Goal: Task Accomplishment & Management: Complete application form

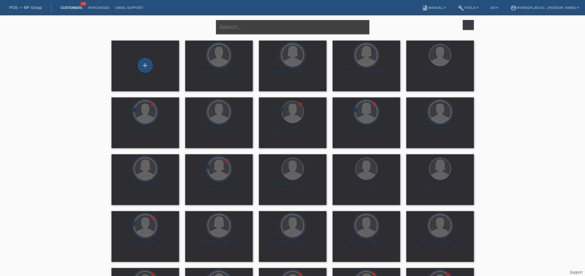
click at [230, 24] on input "text" at bounding box center [292, 27] width 153 height 14
paste input "Annika Hertig"
type input "Annika Hertig"
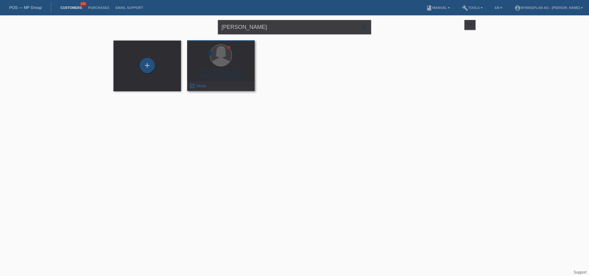
click at [229, 70] on div "Annika Lucia Hertig (39)" at bounding box center [221, 74] width 58 height 10
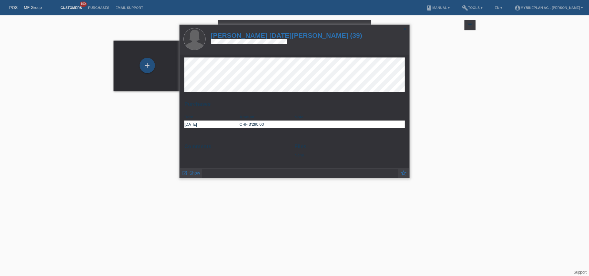
click at [249, 36] on h1 "[PERSON_NAME] [DATE][PERSON_NAME] (39)" at bounding box center [286, 36] width 151 height 8
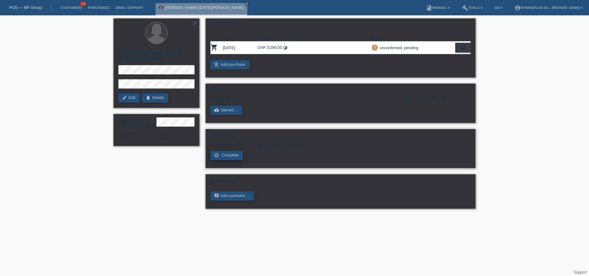
click at [236, 154] on span "Complete" at bounding box center [230, 155] width 17 height 5
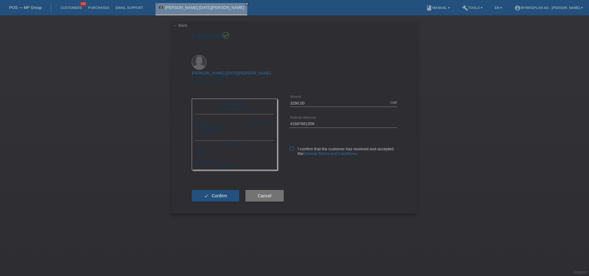
click at [290, 146] on icon at bounding box center [292, 148] width 4 height 4
click at [290, 146] on input "I confirm that the customer has received and accepted the General Terms and Con…" at bounding box center [292, 148] width 4 height 4
checkbox input "true"
click at [211, 190] on button "check Confirm" at bounding box center [216, 196] width 48 height 12
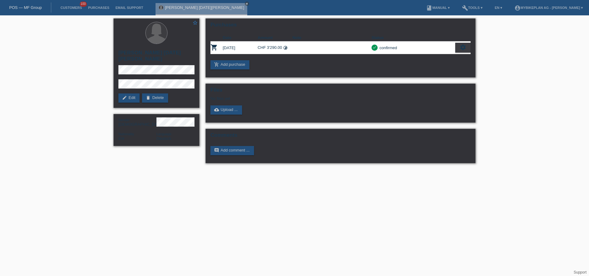
click at [30, 8] on link "POS — MF Group" at bounding box center [25, 7] width 33 height 5
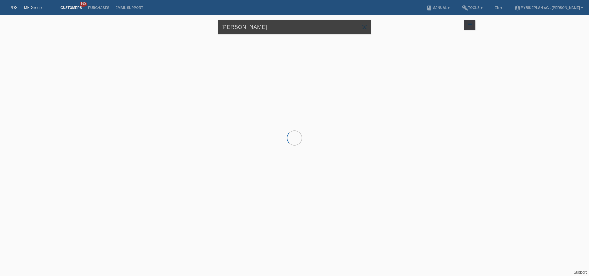
click at [274, 24] on input "Annika Hertig" at bounding box center [294, 27] width 153 height 14
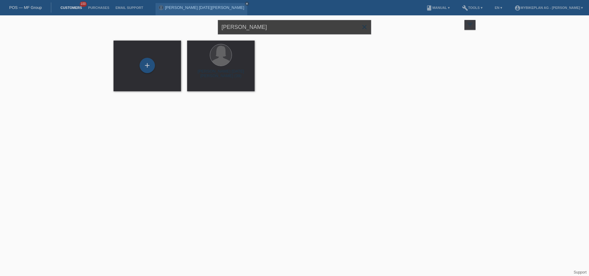
click at [273, 25] on input "Annika Hertig" at bounding box center [294, 27] width 153 height 14
paste input "[PERSON_NAME]"
type input "[PERSON_NAME]"
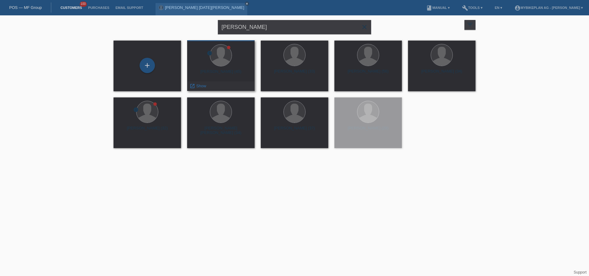
click at [221, 72] on div "Claudio Riefoli (45)" at bounding box center [221, 74] width 58 height 10
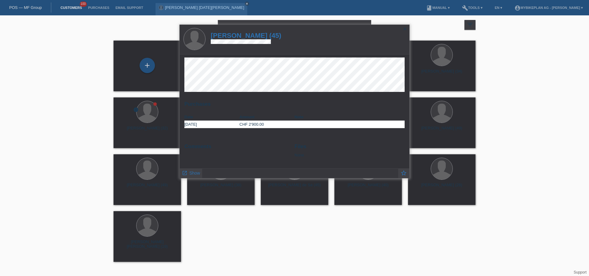
click at [241, 37] on h1 "[PERSON_NAME] (45)" at bounding box center [246, 36] width 71 height 8
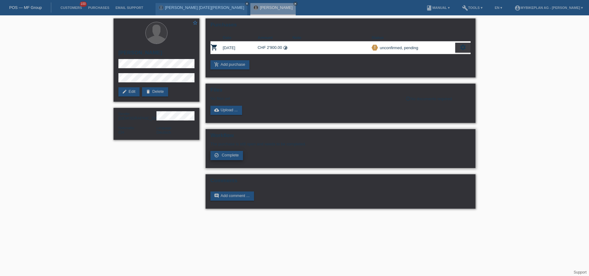
click at [223, 156] on span "Complete" at bounding box center [230, 155] width 17 height 5
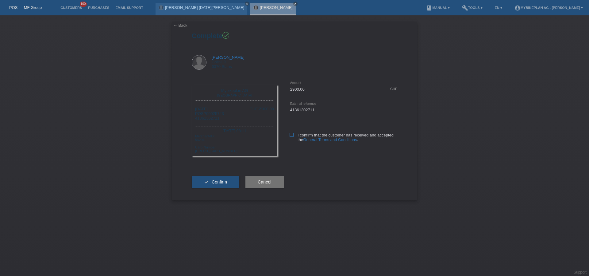
click at [292, 133] on icon at bounding box center [292, 135] width 4 height 4
click at [292, 133] on input "I confirm that the customer has received and accepted the General Terms and Con…" at bounding box center [292, 135] width 4 height 4
checkbox input "true"
click at [232, 179] on button "check Confirm" at bounding box center [216, 182] width 48 height 12
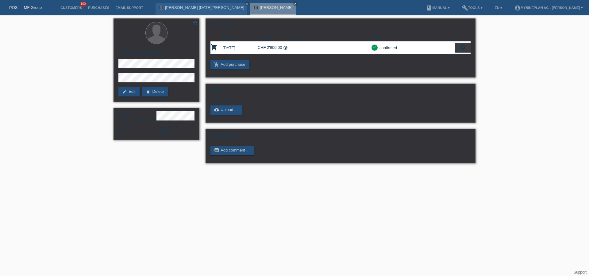
click at [27, 7] on link "POS — MF Group" at bounding box center [25, 7] width 33 height 5
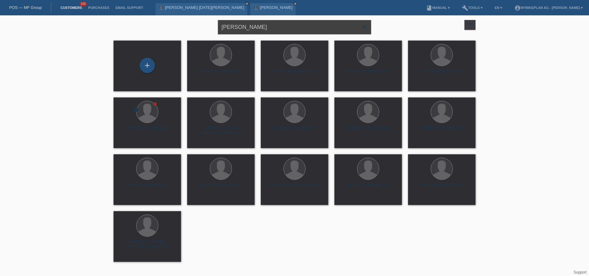
click at [306, 25] on input "[PERSON_NAME]" at bounding box center [294, 27] width 153 height 14
paste input "[PERSON_NAME]"
type input "[PERSON_NAME]"
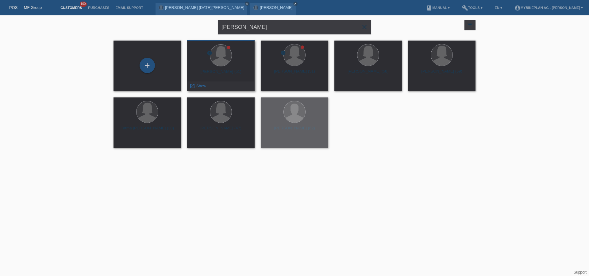
click at [223, 67] on div at bounding box center [221, 55] width 58 height 23
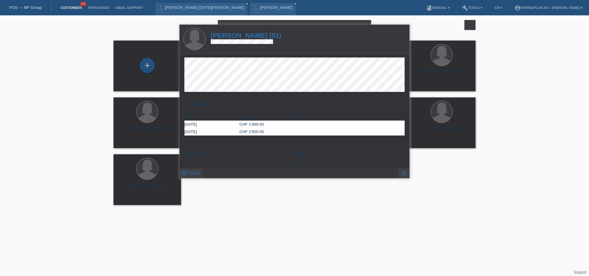
click at [258, 39] on h1 "Monika Kobel (51)" at bounding box center [246, 36] width 71 height 8
click at [258, 36] on h1 "Monika Kobel (51)" at bounding box center [246, 36] width 71 height 8
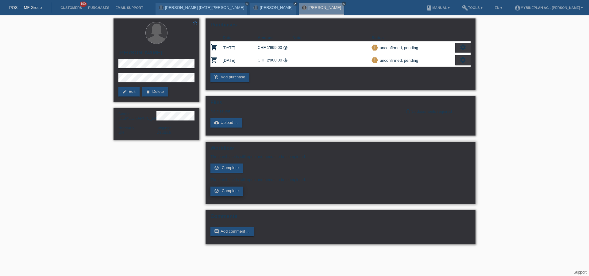
click at [226, 190] on span "Complete" at bounding box center [230, 190] width 17 height 5
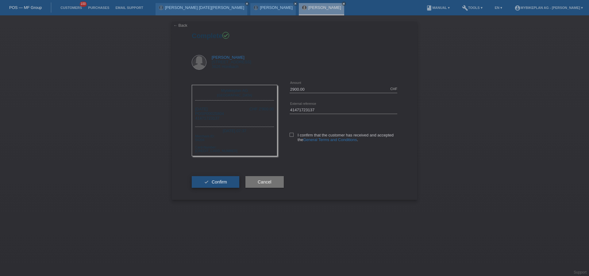
click at [214, 183] on span "Confirm" at bounding box center [219, 181] width 15 height 5
click at [295, 135] on label "I confirm that the customer has received and accepted the General Terms and Con…" at bounding box center [344, 137] width 108 height 9
click at [294, 135] on input "I confirm that the customer has received and accepted the General Terms and Con…" at bounding box center [292, 135] width 4 height 4
checkbox input "true"
click at [218, 184] on span "Confirm" at bounding box center [219, 181] width 15 height 5
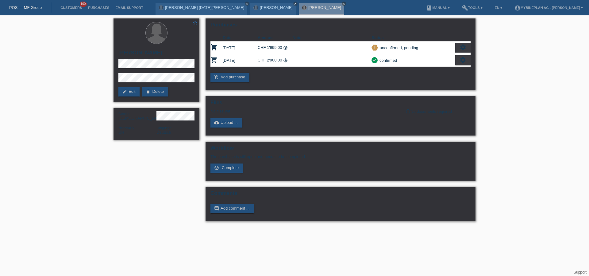
click at [25, 10] on link "POS — MF Group" at bounding box center [25, 7] width 33 height 5
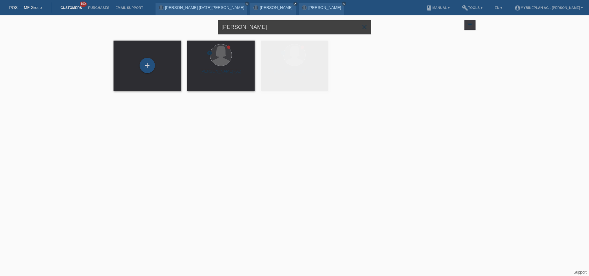
click at [260, 30] on input "[PERSON_NAME]" at bounding box center [294, 27] width 153 height 14
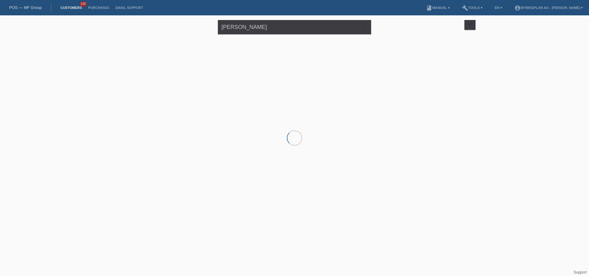
click at [260, 29] on input "[PERSON_NAME]" at bounding box center [294, 27] width 153 height 14
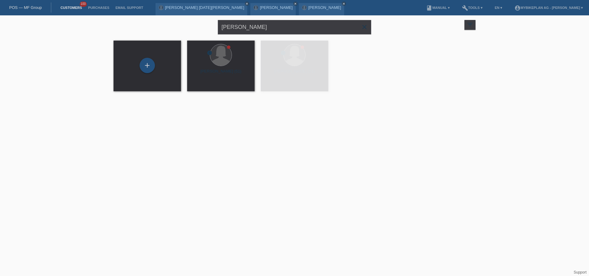
type input "[PERSON_NAME]"
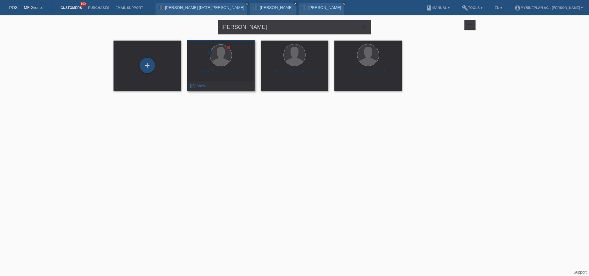
click at [231, 70] on div "Predrag Obradovic (44)" at bounding box center [221, 74] width 58 height 10
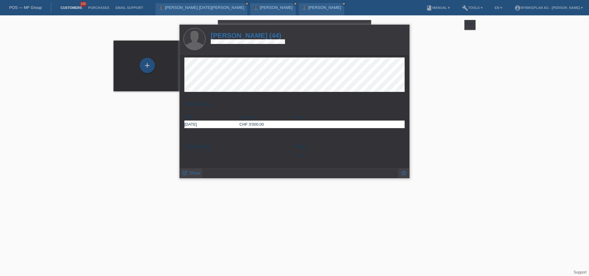
click at [250, 36] on h1 "Predrag Obradovic (44)" at bounding box center [248, 36] width 74 height 8
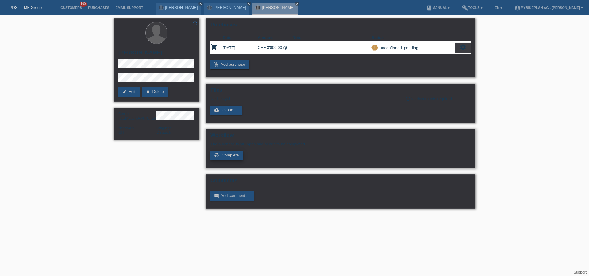
click at [226, 157] on link "check_circle_outline Complete" at bounding box center [226, 155] width 33 height 9
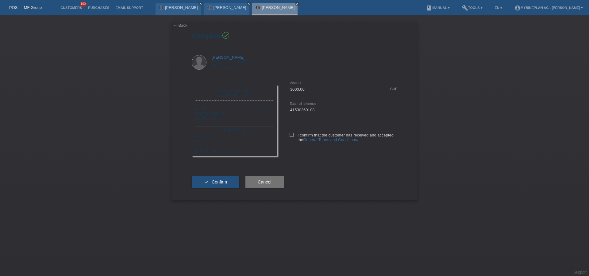
drag, startPoint x: 295, startPoint y: 134, endPoint x: 289, endPoint y: 138, distance: 6.8
click at [295, 134] on label "I confirm that the customer has received and accepted the General Terms and Con…" at bounding box center [344, 137] width 108 height 9
click at [294, 134] on input "I confirm that the customer has received and accepted the General Terms and Con…" at bounding box center [292, 135] width 4 height 4
checkbox input "true"
click at [228, 180] on button "check Confirm" at bounding box center [216, 182] width 48 height 12
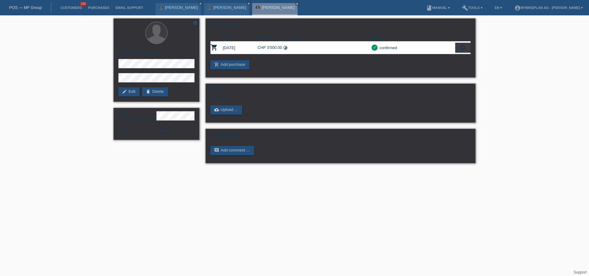
click at [22, 6] on link "POS — MF Group" at bounding box center [25, 7] width 33 height 5
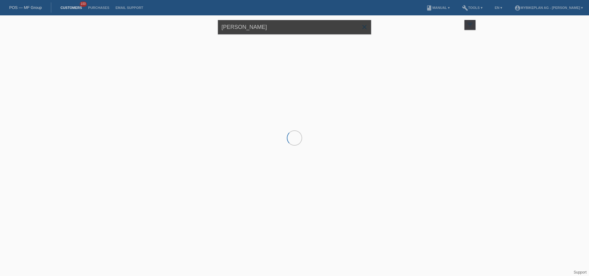
click at [279, 33] on input "[PERSON_NAME]" at bounding box center [294, 27] width 153 height 14
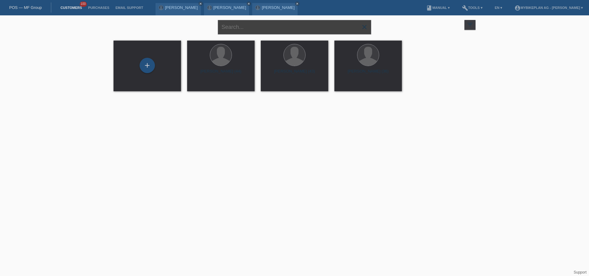
paste input "[PERSON_NAME]"
type input "[PERSON_NAME]"
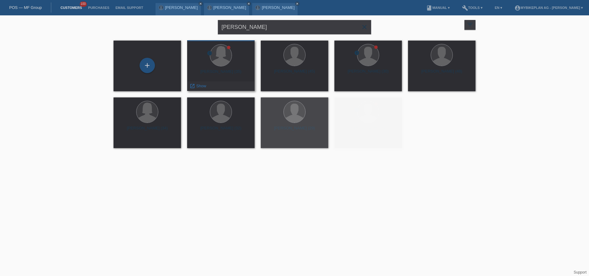
click at [235, 72] on div "Sandra Baumgartner (35)" at bounding box center [221, 74] width 58 height 10
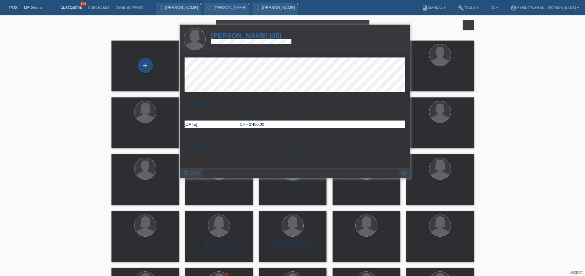
click at [259, 36] on h1 "Sandra Baumgartner (35)" at bounding box center [251, 36] width 80 height 8
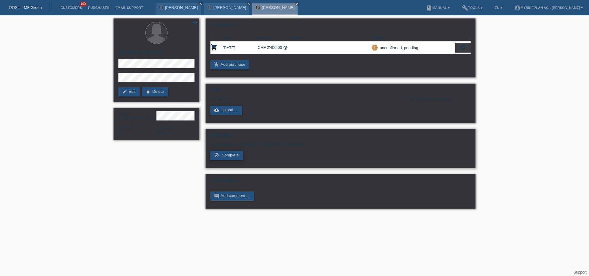
click at [238, 155] on span "Complete" at bounding box center [230, 155] width 17 height 5
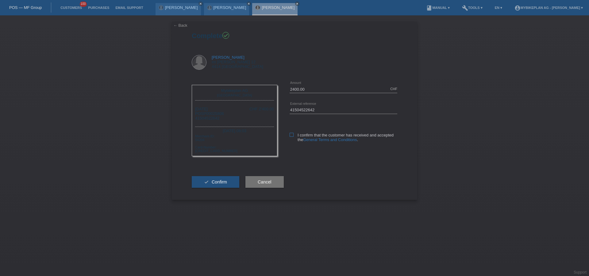
click at [290, 136] on icon at bounding box center [292, 135] width 4 height 4
click at [290, 136] on input "I confirm that the customer has received and accepted the General Terms and Con…" at bounding box center [292, 135] width 4 height 4
checkbox input "true"
click at [224, 181] on span "Confirm" at bounding box center [219, 181] width 15 height 5
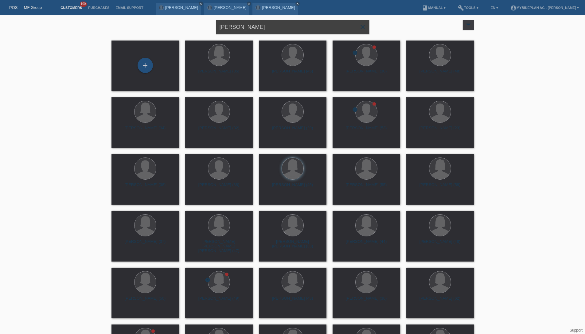
click at [277, 25] on input "[PERSON_NAME]" at bounding box center [292, 27] width 153 height 14
paste input "David Jaqui"
type input "[PERSON_NAME]"
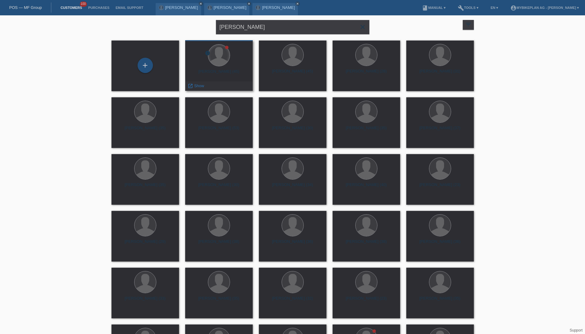
click at [218, 56] on div at bounding box center [218, 54] width 21 height 21
click at [228, 70] on div "David Jaquier (45)" at bounding box center [219, 74] width 58 height 10
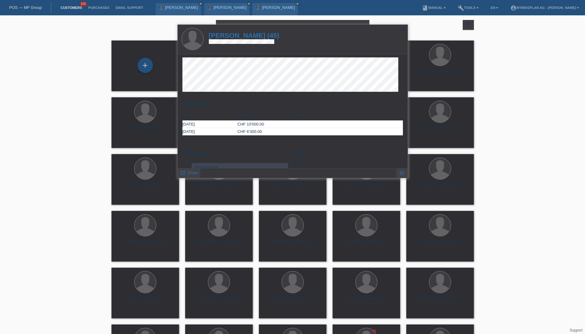
click at [233, 35] on h1 "David Jaquier (45)" at bounding box center [244, 36] width 71 height 8
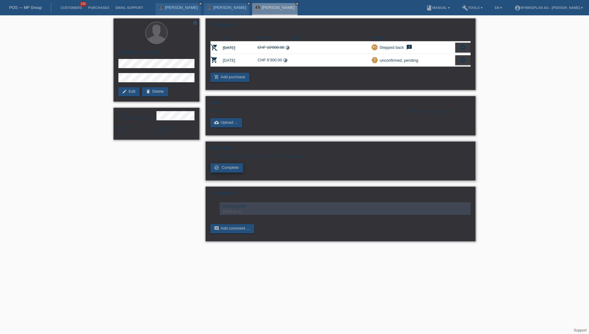
click at [224, 169] on span "Complete" at bounding box center [230, 167] width 17 height 5
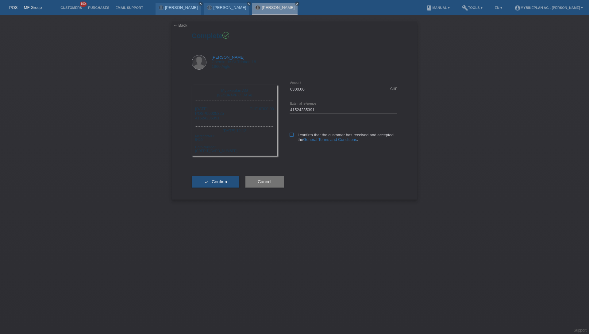
click at [292, 135] on icon at bounding box center [292, 135] width 4 height 4
click at [292, 135] on input "I confirm that the customer has received and accepted the General Terms and Con…" at bounding box center [292, 135] width 4 height 4
checkbox input "true"
click at [214, 182] on span "Confirm" at bounding box center [219, 181] width 15 height 5
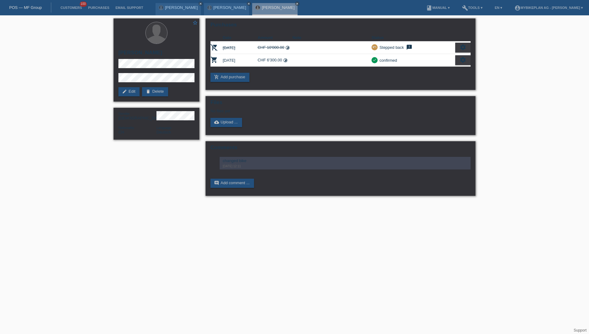
click at [28, 9] on link "POS — MF Group" at bounding box center [25, 7] width 33 height 5
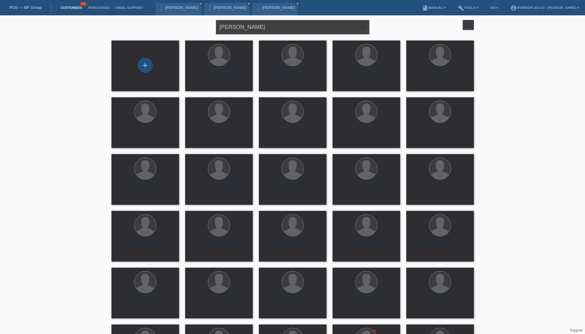
click at [278, 29] on input "[PERSON_NAME]" at bounding box center [292, 27] width 153 height 14
click at [277, 29] on input "[PERSON_NAME]" at bounding box center [292, 27] width 153 height 14
paste input "[PERSON_NAME]"
type input "[PERSON_NAME]"
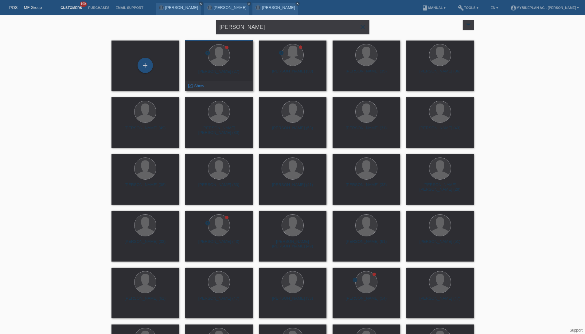
click at [229, 71] on div "Thomas Schmidli (27)" at bounding box center [219, 74] width 58 height 10
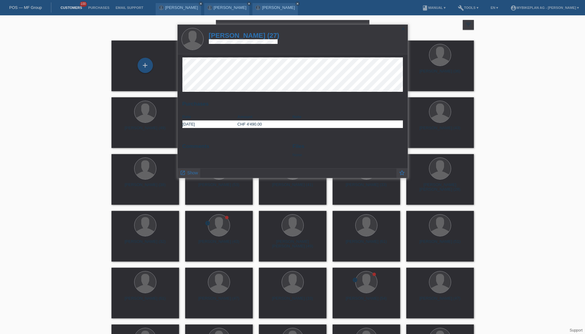
click at [245, 37] on h1 "Thomas Schmidli (27)" at bounding box center [244, 36] width 71 height 8
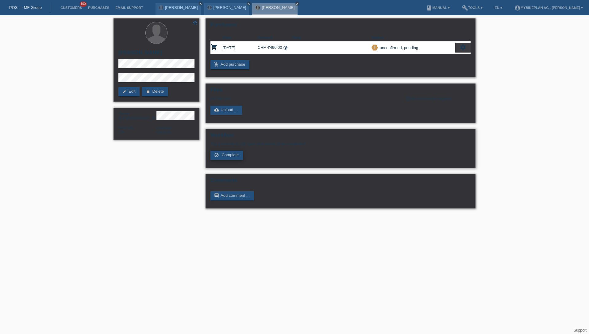
click at [227, 156] on span "Complete" at bounding box center [230, 155] width 17 height 5
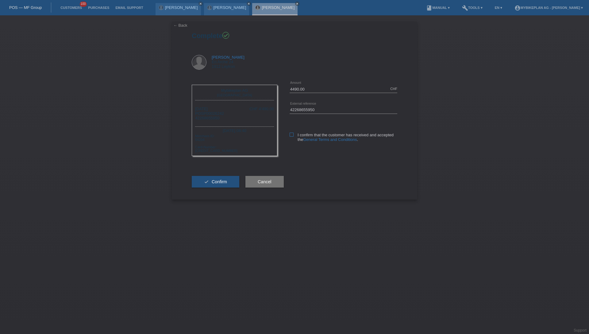
click at [290, 135] on icon at bounding box center [292, 135] width 4 height 4
click at [290, 135] on input "I confirm that the customer has received and accepted the General Terms and Con…" at bounding box center [292, 135] width 4 height 4
checkbox input "true"
click at [215, 181] on span "Confirm" at bounding box center [219, 181] width 15 height 5
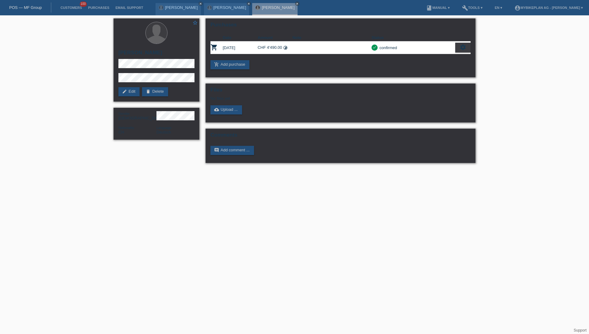
click at [29, 9] on link "POS — MF Group" at bounding box center [25, 7] width 33 height 5
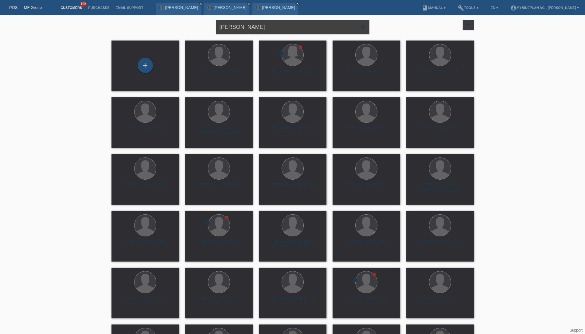
click at [274, 32] on input "[PERSON_NAME]" at bounding box center [292, 27] width 153 height 14
paste input "[PERSON_NAME]"
type input "[PERSON_NAME]"
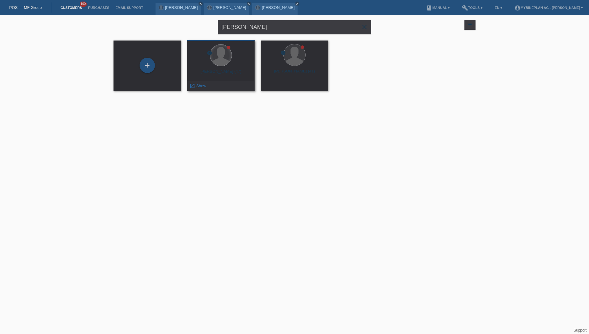
click at [221, 65] on div at bounding box center [220, 54] width 21 height 21
click at [223, 69] on div "Joachim Maret (47)" at bounding box center [221, 74] width 58 height 10
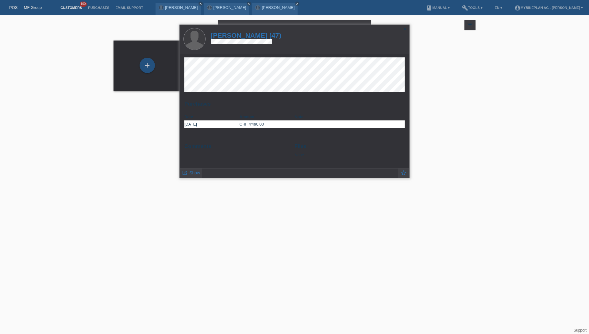
click at [251, 34] on h1 "Joachim Maret (47)" at bounding box center [246, 36] width 71 height 8
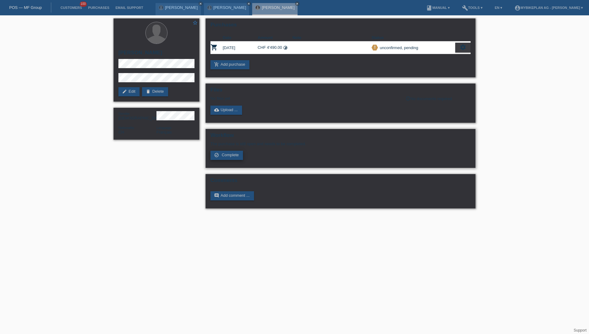
click at [230, 156] on span "Complete" at bounding box center [230, 155] width 17 height 5
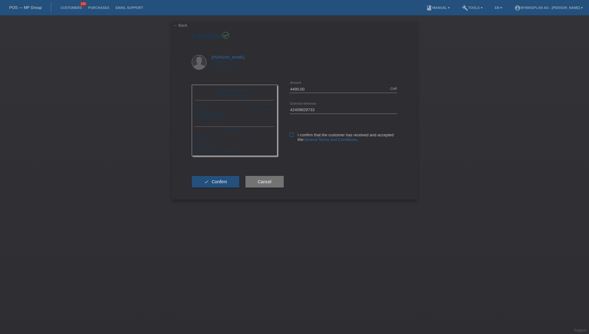
click at [290, 135] on icon at bounding box center [292, 135] width 4 height 4
click at [290, 135] on input "I confirm that the customer has received and accepted the General Terms and Con…" at bounding box center [292, 135] width 4 height 4
checkbox input "true"
click at [218, 181] on span "Confirm" at bounding box center [219, 181] width 15 height 5
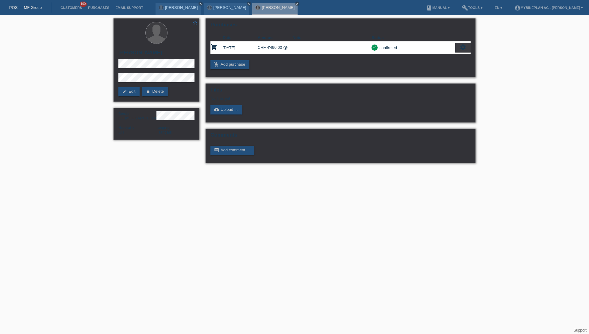
click at [28, 9] on link "POS — MF Group" at bounding box center [25, 7] width 33 height 5
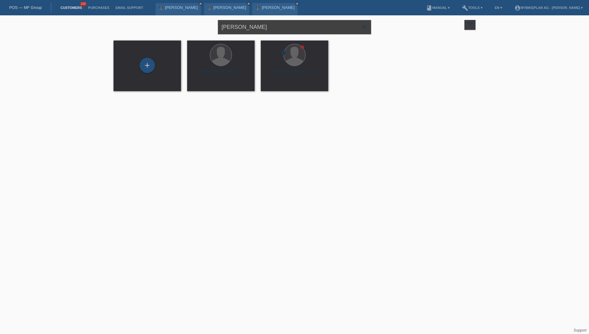
click at [274, 29] on input "[PERSON_NAME]" at bounding box center [294, 27] width 153 height 14
paste input "Micha Bill"
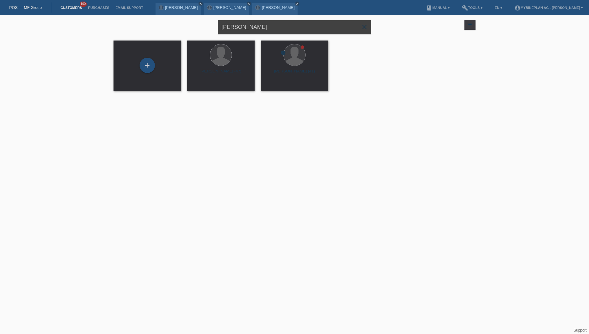
type input "Micha Bill"
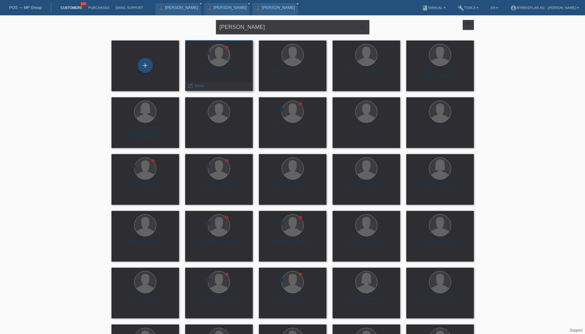
click at [214, 61] on div at bounding box center [218, 54] width 21 height 21
click at [218, 72] on div "[PERSON_NAME] (43)" at bounding box center [219, 74] width 58 height 10
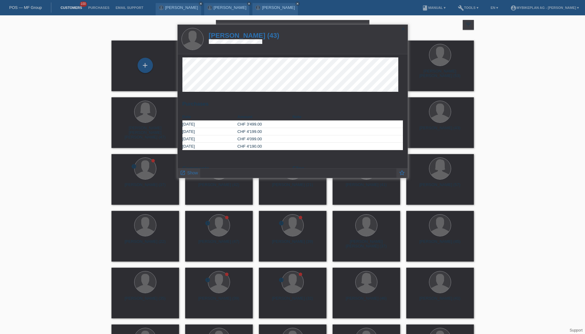
click at [234, 37] on h1 "micha bill (43)" at bounding box center [244, 36] width 71 height 8
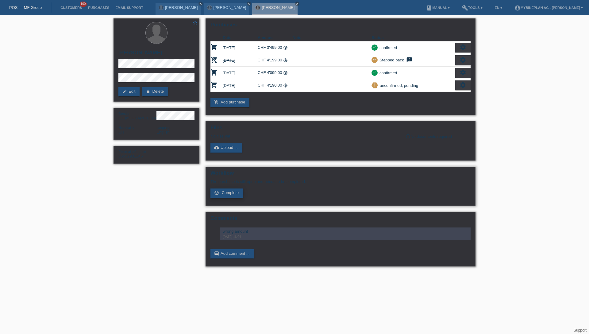
click at [226, 195] on link "check_circle_outline Complete" at bounding box center [226, 192] width 33 height 9
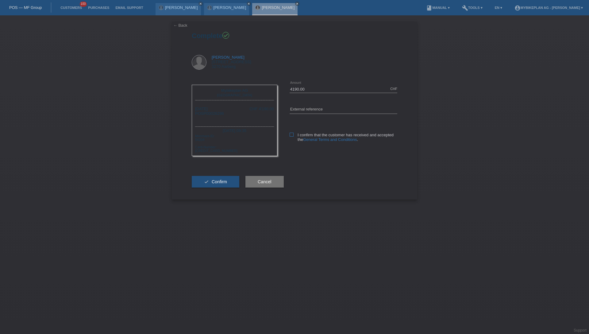
click at [292, 134] on icon at bounding box center [292, 135] width 4 height 4
click at [292, 134] on input "I confirm that the customer has received and accepted the General Terms and Con…" at bounding box center [292, 135] width 4 height 4
checkbox input "true"
click at [317, 111] on input "text" at bounding box center [344, 110] width 108 height 8
paste input "42430776193"
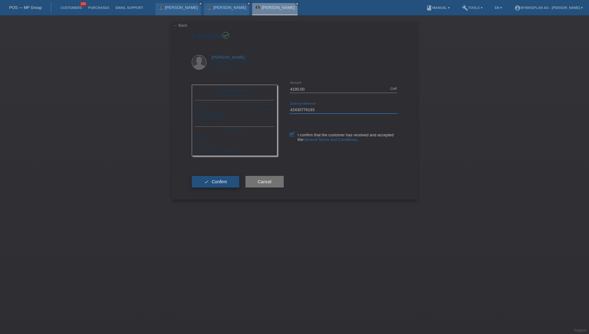
type input "42430776193"
click at [215, 186] on button "check Confirm" at bounding box center [216, 182] width 48 height 12
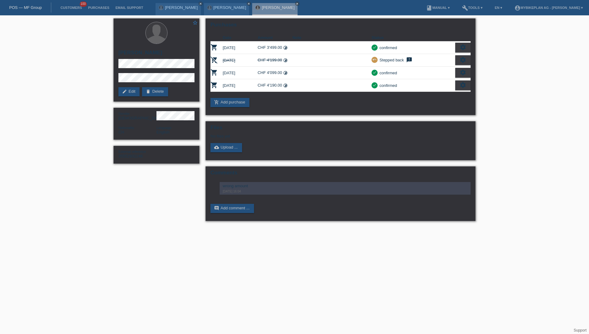
click at [35, 9] on link "POS — MF Group" at bounding box center [25, 7] width 33 height 5
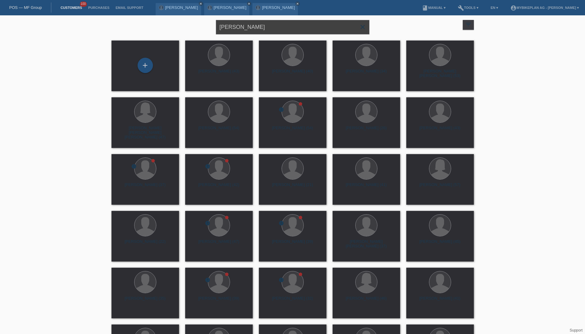
click at [259, 31] on input "Micha Bill" at bounding box center [292, 27] width 153 height 14
paste input "[PERSON_NAME]"
type input "[PERSON_NAME]"
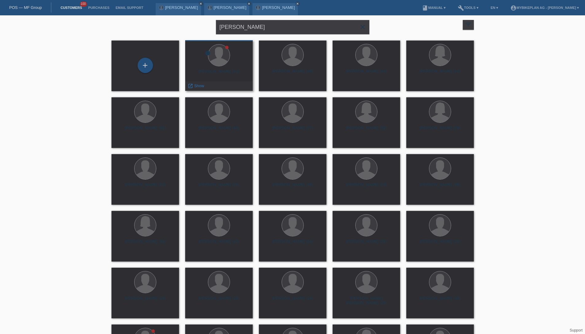
click at [216, 73] on div "Jan Meier (31)" at bounding box center [219, 74] width 58 height 10
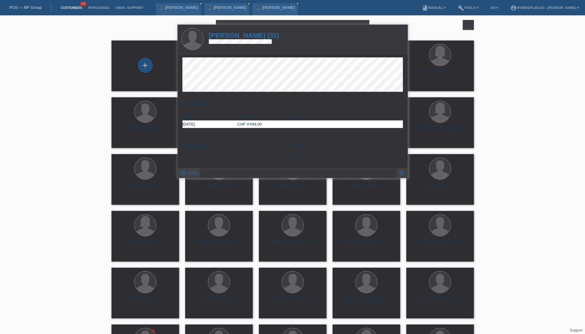
click at [241, 36] on h1 "Jan Meier (31)" at bounding box center [244, 36] width 71 height 8
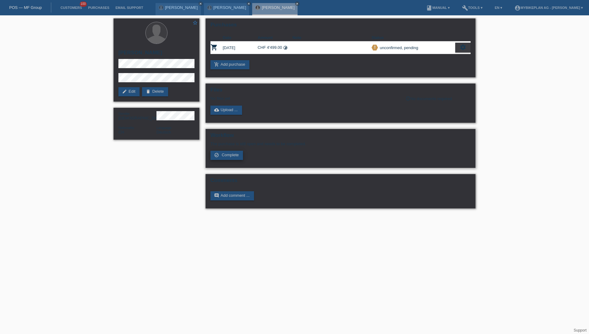
click at [231, 156] on span "Complete" at bounding box center [230, 155] width 17 height 5
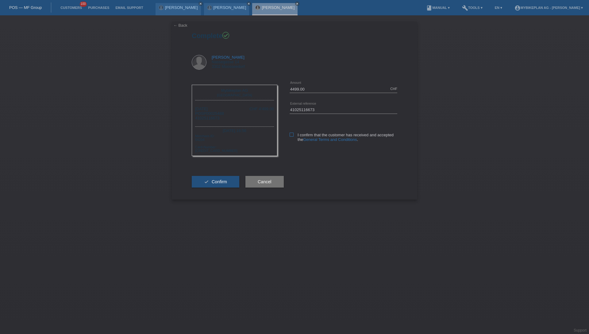
click at [293, 135] on icon at bounding box center [292, 135] width 4 height 4
click at [293, 135] on input "I confirm that the customer has received and accepted the General Terms and Con…" at bounding box center [292, 135] width 4 height 4
checkbox input "true"
click at [218, 181] on span "Confirm" at bounding box center [219, 181] width 15 height 5
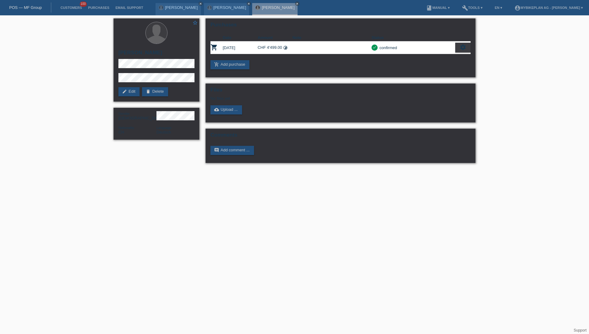
click at [21, 8] on link "POS — MF Group" at bounding box center [25, 7] width 33 height 5
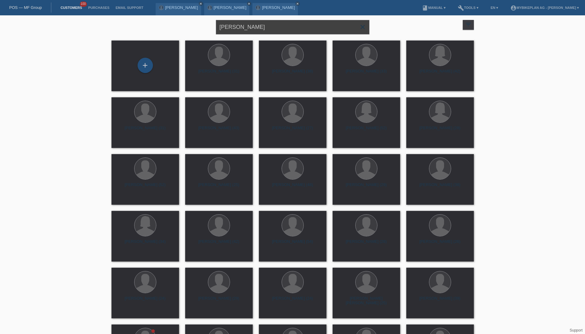
click at [255, 28] on input "[PERSON_NAME]" at bounding box center [292, 27] width 153 height 14
paste input "[PERSON_NAME]"
type input "[PERSON_NAME]"
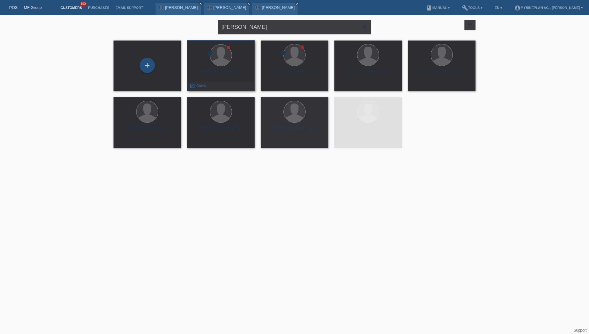
click at [218, 71] on div "Sascha Eberhart (24)" at bounding box center [221, 74] width 58 height 10
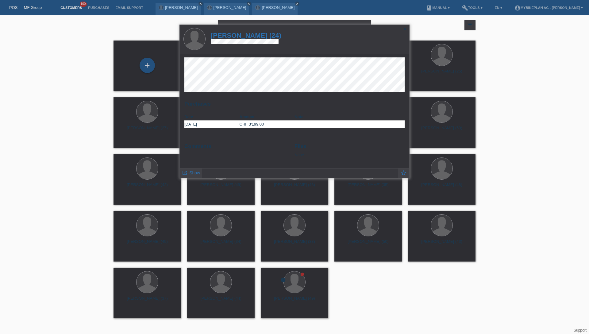
click at [249, 35] on h1 "Sascha Eberhart (24)" at bounding box center [246, 36] width 71 height 8
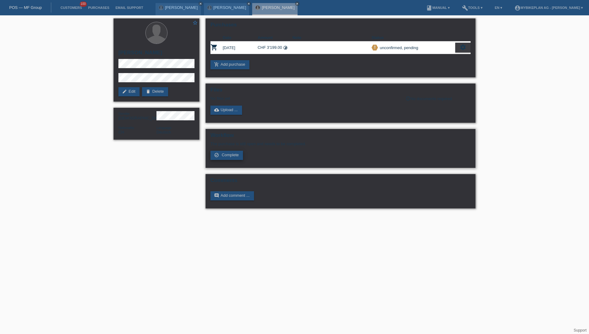
drag, startPoint x: 230, startPoint y: 155, endPoint x: 233, endPoint y: 158, distance: 4.8
click at [230, 155] on span "Complete" at bounding box center [230, 155] width 17 height 5
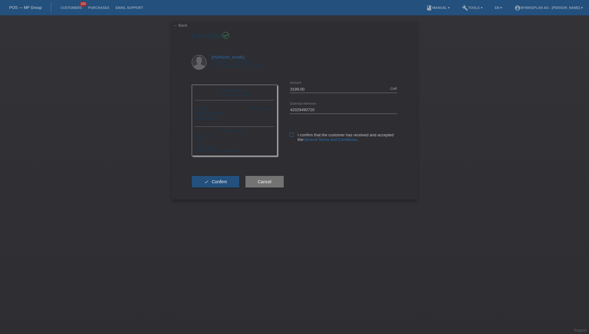
drag, startPoint x: 289, startPoint y: 134, endPoint x: 298, endPoint y: 138, distance: 10.0
click at [289, 134] on div "3199.00 CHF error Amount 42029490720 error" at bounding box center [337, 116] width 120 height 75
click at [294, 135] on label "I confirm that the customer has received and accepted the General Terms and Con…" at bounding box center [344, 137] width 108 height 9
click at [294, 135] on input "I confirm that the customer has received and accepted the General Terms and Con…" at bounding box center [292, 135] width 4 height 4
checkbox input "true"
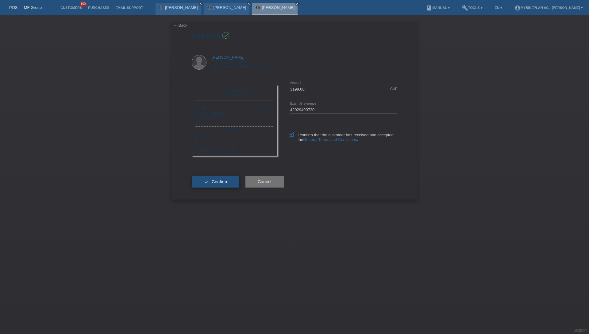
click at [221, 183] on span "Confirm" at bounding box center [219, 181] width 15 height 5
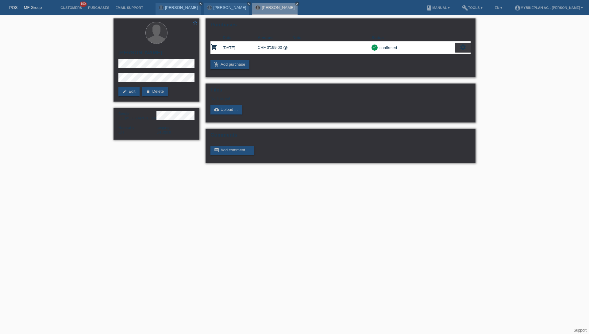
click at [33, 10] on link "POS — MF Group" at bounding box center [25, 7] width 33 height 5
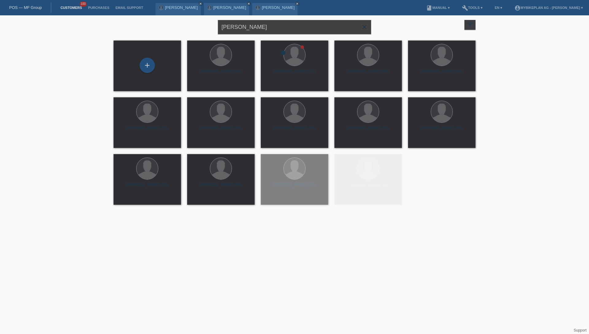
click at [300, 26] on input "[PERSON_NAME]" at bounding box center [294, 27] width 153 height 14
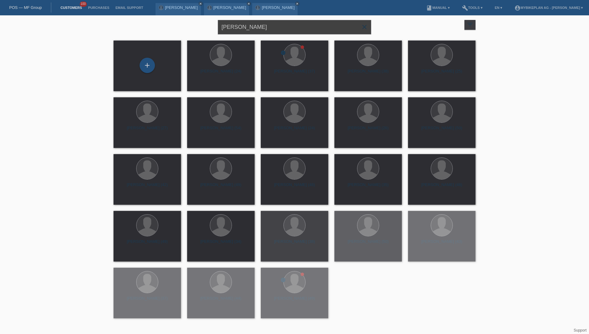
click at [300, 26] on input "[PERSON_NAME]" at bounding box center [294, 27] width 153 height 14
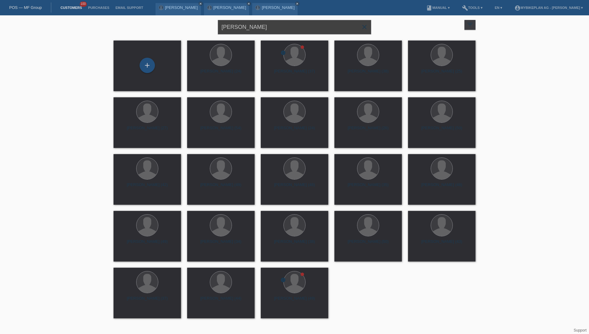
paste input "Ronny Handrich"
type input "Ronny Handrich"
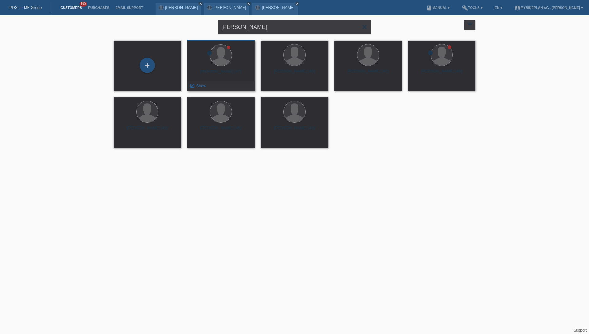
click at [223, 69] on div "Ronny Handrich (47)" at bounding box center [221, 74] width 58 height 10
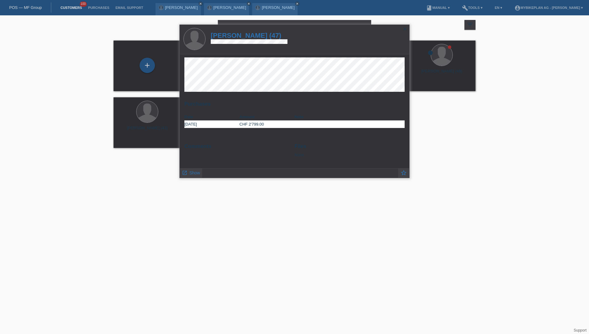
click at [248, 36] on h1 "Ronny Handrich (47)" at bounding box center [249, 36] width 77 height 8
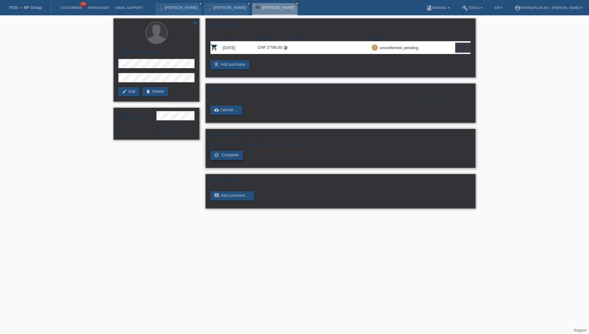
click at [231, 156] on span "Complete" at bounding box center [230, 155] width 17 height 5
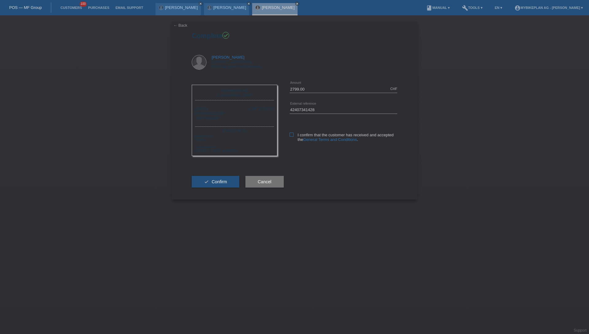
click at [290, 137] on label "I confirm that the customer has received and accepted the General Terms and Con…" at bounding box center [344, 137] width 108 height 9
click at [290, 137] on input "I confirm that the customer has received and accepted the General Terms and Con…" at bounding box center [292, 135] width 4 height 4
checkbox input "true"
click at [229, 185] on button "check Confirm" at bounding box center [216, 182] width 48 height 12
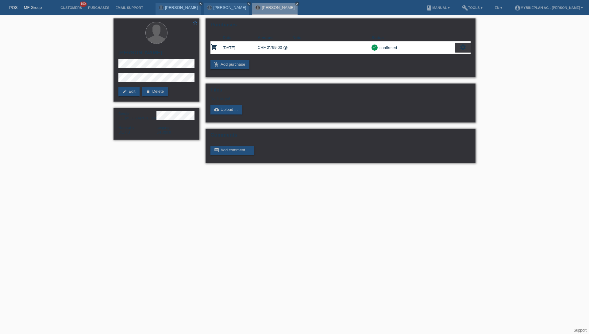
click at [26, 8] on link "POS — MF Group" at bounding box center [25, 7] width 33 height 5
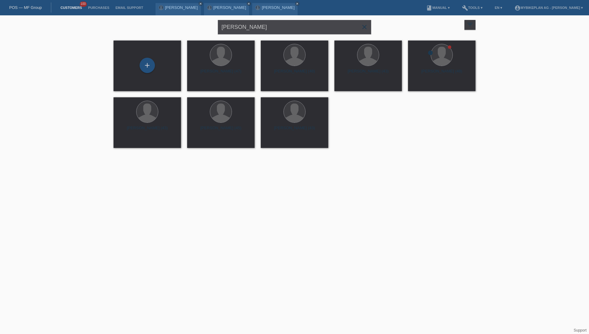
click at [291, 29] on input "[PERSON_NAME]" at bounding box center [294, 27] width 153 height 14
paste input "Jan Bachschi"
type input "Jan Bachschi"
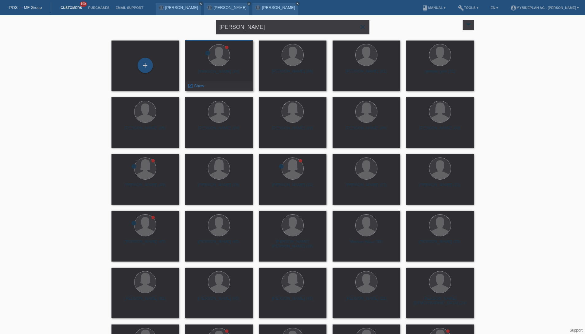
click at [220, 74] on div "Jan Arasch Bachschi (34)" at bounding box center [219, 74] width 58 height 10
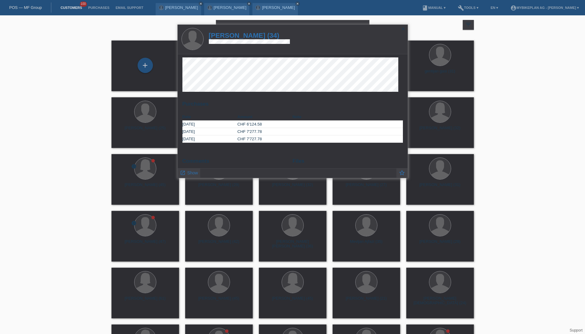
click at [233, 36] on h1 "Jan Arasch Bachschi (34)" at bounding box center [249, 36] width 81 height 8
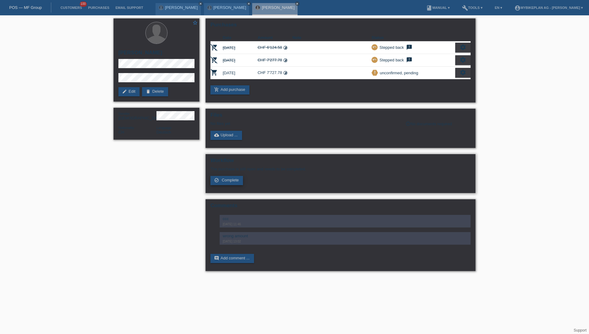
click at [228, 183] on link "check_circle_outline Complete" at bounding box center [226, 180] width 33 height 9
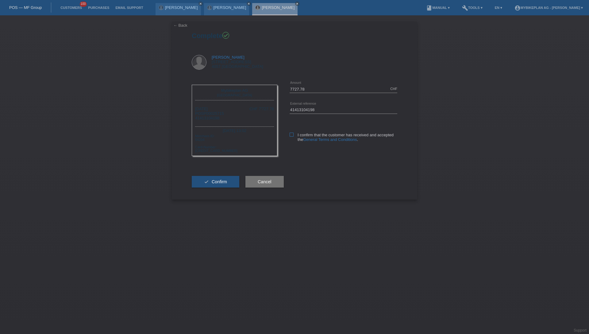
click at [290, 133] on icon at bounding box center [292, 135] width 4 height 4
click at [290, 133] on input "I confirm that the customer has received and accepted the General Terms and Con…" at bounding box center [292, 135] width 4 height 4
checkbox input "true"
click at [225, 182] on span "Confirm" at bounding box center [219, 181] width 15 height 5
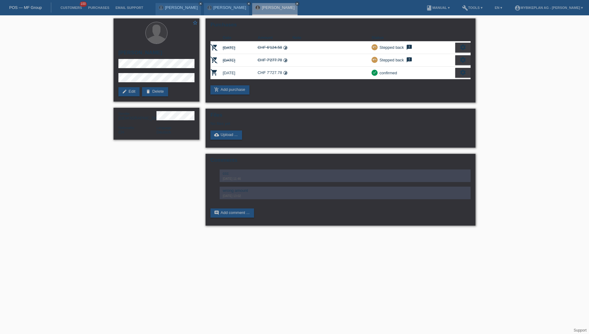
click at [36, 8] on link "POS — MF Group" at bounding box center [25, 7] width 33 height 5
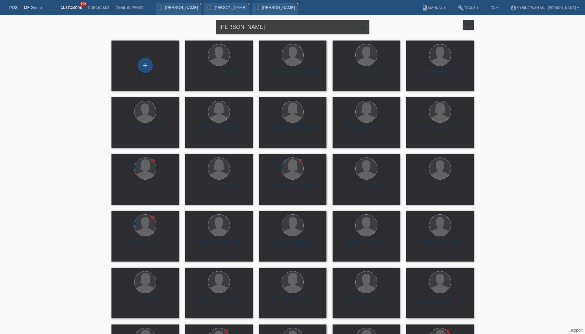
click at [260, 26] on input "Jan Bachschi" at bounding box center [292, 27] width 153 height 14
paste input "[PERSON_NAME]"
type input "[PERSON_NAME]"
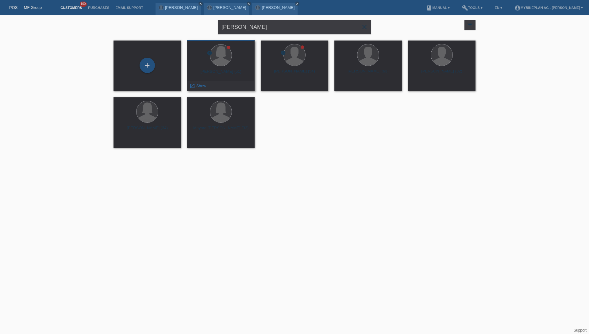
click at [216, 74] on div "[PERSON_NAME] (51)" at bounding box center [221, 74] width 58 height 10
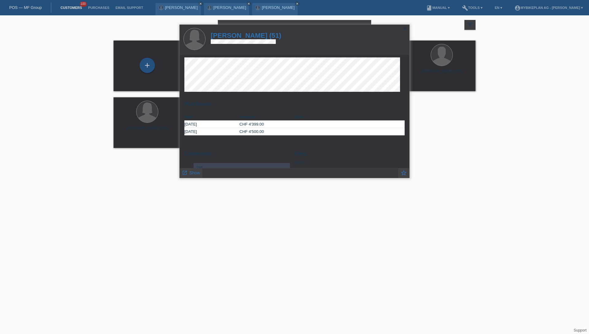
click at [256, 39] on h1 "[PERSON_NAME] (51)" at bounding box center [246, 36] width 71 height 8
click at [257, 36] on h1 "Maya Hofstetter (51)" at bounding box center [246, 36] width 71 height 8
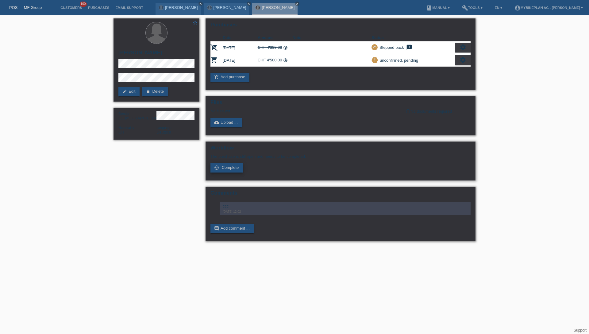
click at [234, 171] on link "check_circle_outline Complete" at bounding box center [226, 167] width 33 height 9
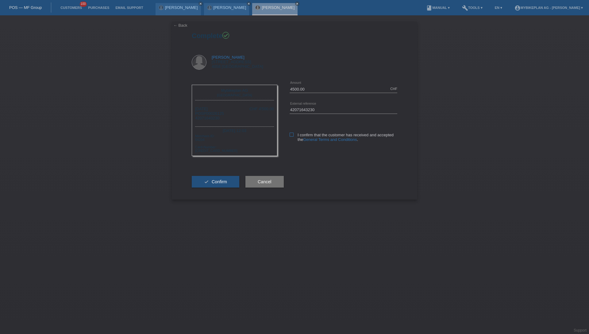
click at [291, 137] on label "I confirm that the customer has received and accepted the General Terms and Con…" at bounding box center [344, 137] width 108 height 9
click at [291, 137] on input "I confirm that the customer has received and accepted the General Terms and Con…" at bounding box center [292, 135] width 4 height 4
checkbox input "true"
click at [217, 185] on button "check Confirm" at bounding box center [216, 182] width 48 height 12
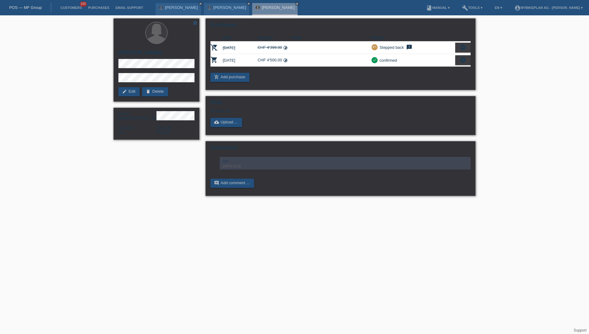
click at [35, 9] on link "POS — MF Group" at bounding box center [25, 7] width 33 height 5
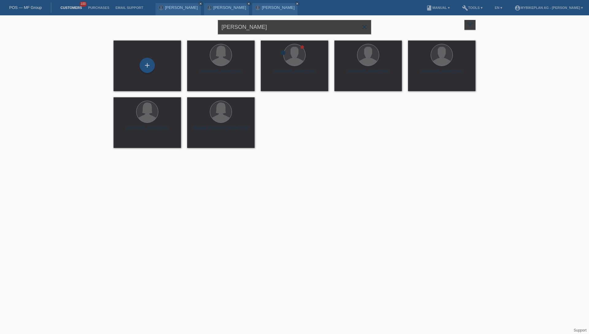
click at [274, 28] on input "[PERSON_NAME]" at bounding box center [294, 27] width 153 height 14
paste input "Jovan Radulovic"
type input "Jovan Radulovic"
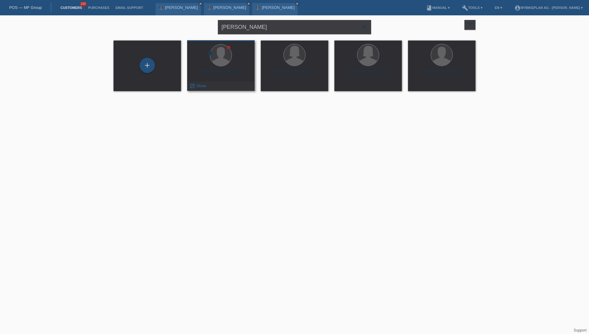
click at [228, 69] on div "Radulovic Jovan (28)" at bounding box center [221, 74] width 58 height 10
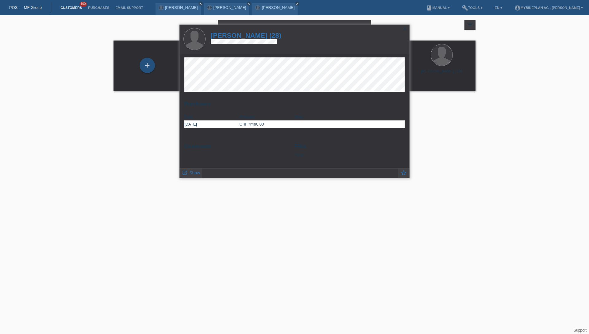
click at [247, 36] on h1 "Radulovic Jovan (28)" at bounding box center [246, 36] width 71 height 8
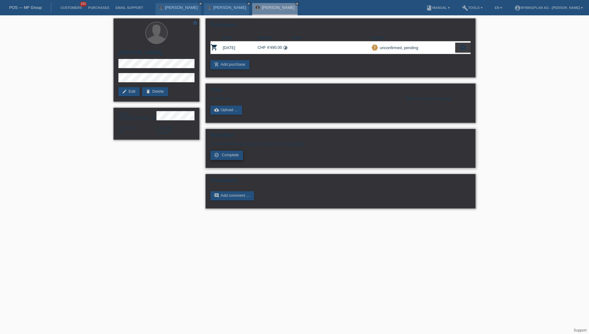
click at [237, 156] on span "Complete" at bounding box center [230, 155] width 17 height 5
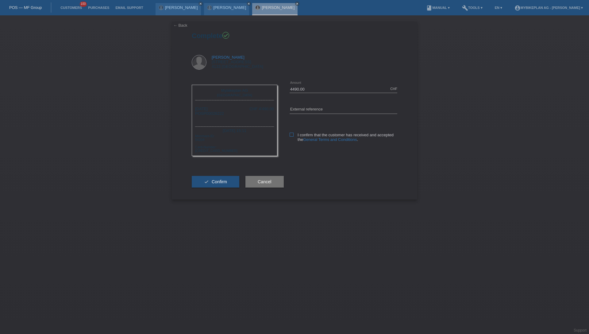
click at [291, 136] on icon at bounding box center [292, 135] width 4 height 4
click at [291, 136] on input "I confirm that the customer has received and accepted the General Terms and Con…" at bounding box center [292, 135] width 4 height 4
checkbox input "true"
click at [305, 109] on input "text" at bounding box center [344, 110] width 108 height 8
paste input "42242664495"
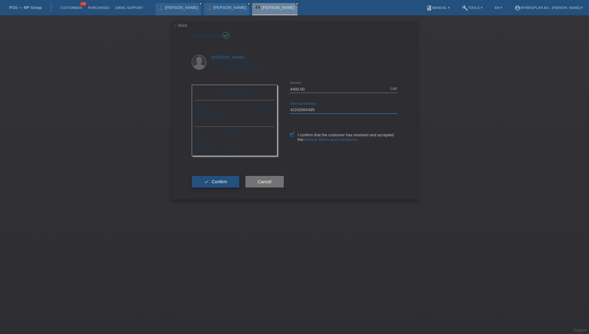
type input "42242664495"
click at [210, 180] on button "check Confirm" at bounding box center [216, 182] width 48 height 12
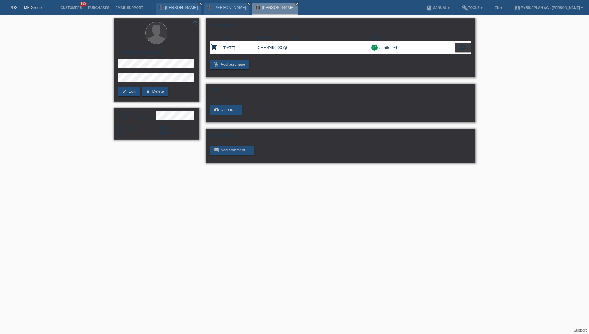
click at [29, 6] on link "POS — MF Group" at bounding box center [25, 7] width 33 height 5
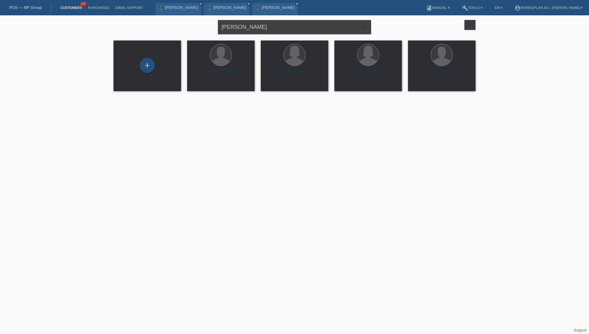
click at [279, 28] on input "Jovan Radulovic" at bounding box center [294, 27] width 153 height 14
paste input "Fahri Öner"
type input "Fahri Öner"
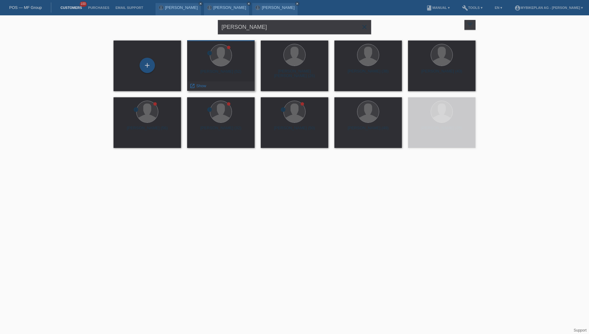
click at [226, 74] on div "Fahri Öner (52)" at bounding box center [221, 74] width 58 height 10
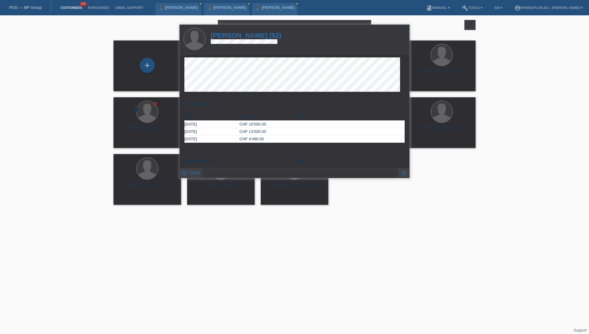
click at [245, 37] on h1 "Fahri Öner (52)" at bounding box center [246, 36] width 71 height 8
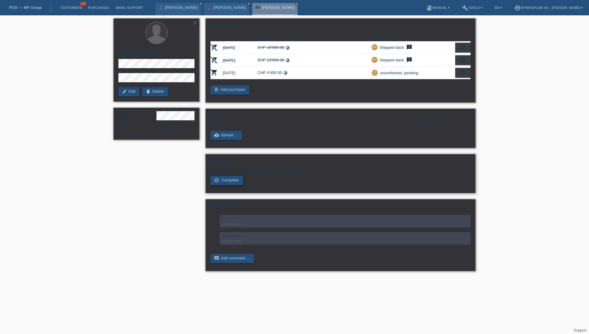
click at [230, 182] on span "Complete" at bounding box center [230, 180] width 17 height 5
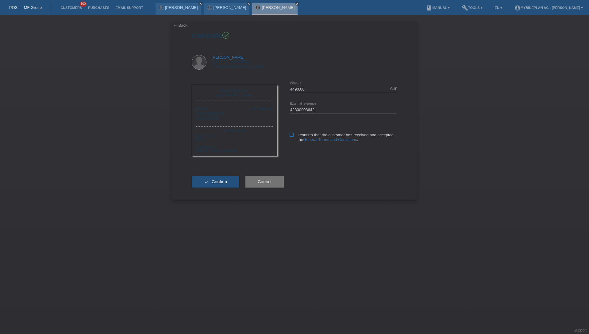
click at [293, 135] on icon at bounding box center [292, 135] width 4 height 4
click at [293, 135] on input "I confirm that the customer has received and accepted the General Terms and Con…" at bounding box center [292, 135] width 4 height 4
checkbox input "true"
click at [207, 183] on icon "check" at bounding box center [206, 181] width 5 height 5
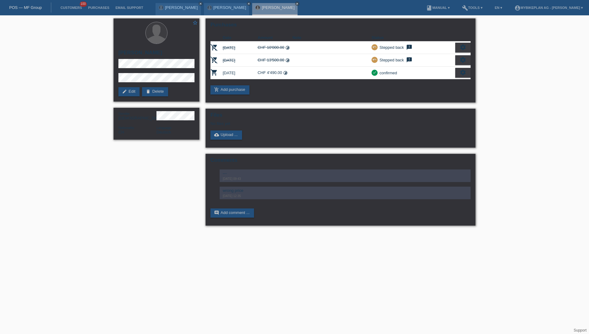
click at [24, 12] on div "POS — MF Group" at bounding box center [25, 7] width 51 height 10
click at [25, 9] on link "POS — MF Group" at bounding box center [25, 7] width 33 height 5
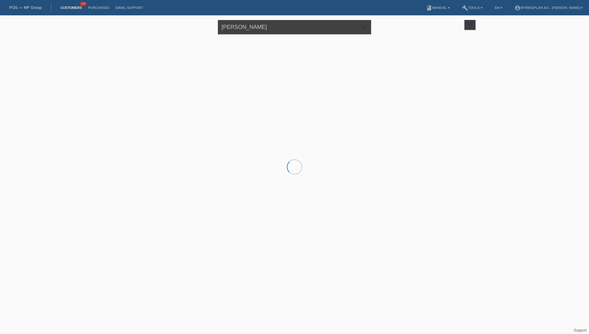
click at [291, 30] on input "[PERSON_NAME]" at bounding box center [294, 27] width 153 height 14
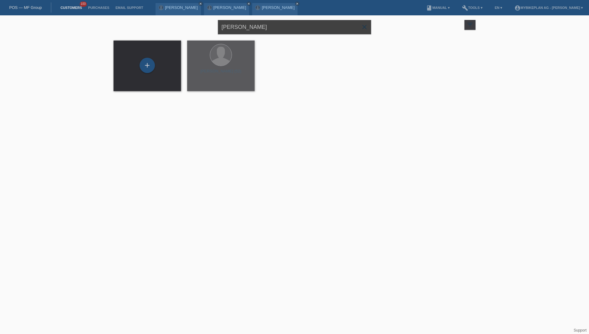
click at [291, 30] on input "[PERSON_NAME]" at bounding box center [294, 27] width 153 height 14
paste input "[PERSON_NAME]"
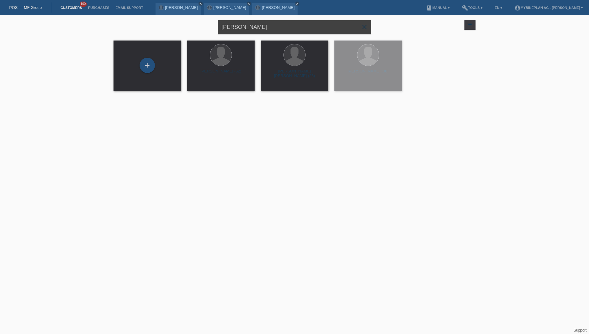
type input "[PERSON_NAME]"
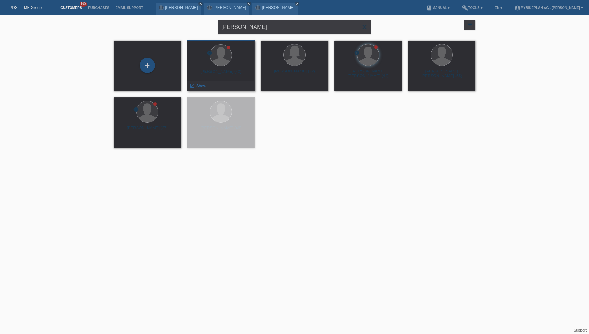
click at [220, 72] on div "Marc Wittlin (40)" at bounding box center [221, 74] width 58 height 10
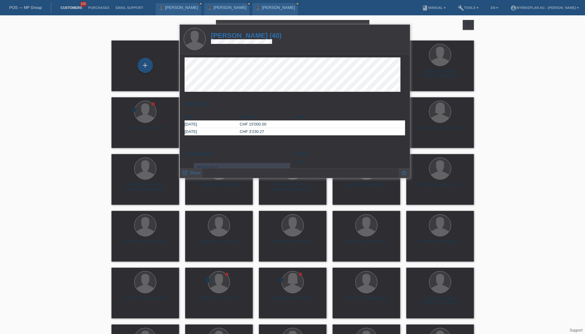
click at [246, 34] on h1 "Marc Wittlin (40)" at bounding box center [246, 36] width 71 height 8
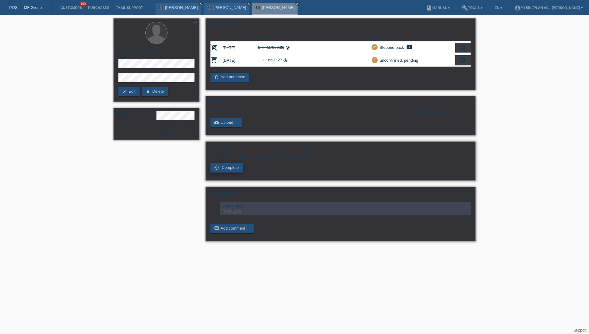
click at [235, 169] on span "Complete" at bounding box center [230, 167] width 17 height 5
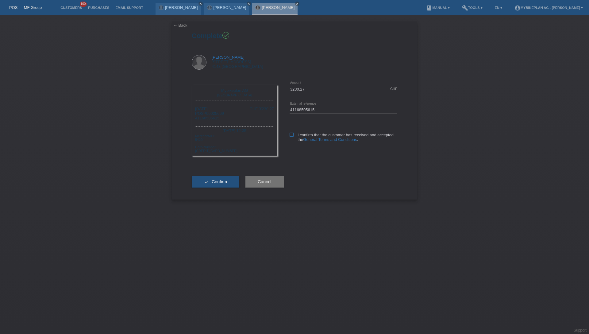
click at [292, 138] on label "I confirm that the customer has received and accepted the General Terms and Con…" at bounding box center [344, 137] width 108 height 9
click at [292, 137] on input "I confirm that the customer has received and accepted the General Terms and Con…" at bounding box center [292, 135] width 4 height 4
checkbox input "true"
click at [223, 183] on span "Confirm" at bounding box center [219, 181] width 15 height 5
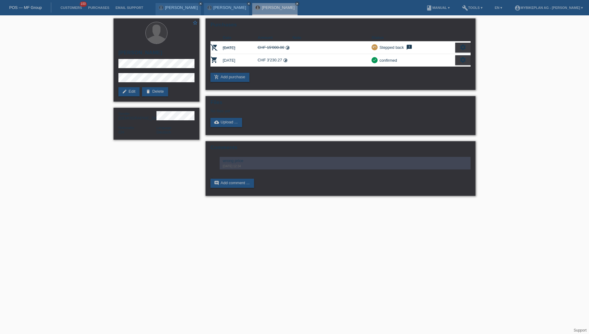
click at [32, 8] on link "POS — MF Group" at bounding box center [25, 7] width 33 height 5
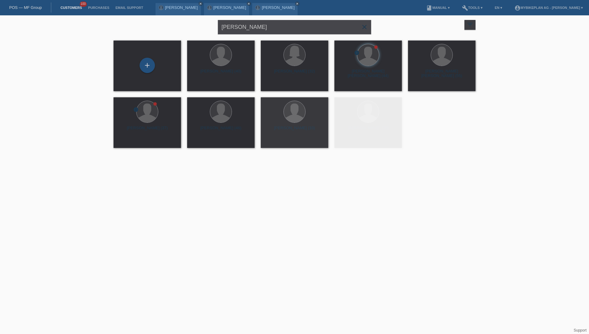
click at [268, 25] on input "[PERSON_NAME]" at bounding box center [294, 27] width 153 height 14
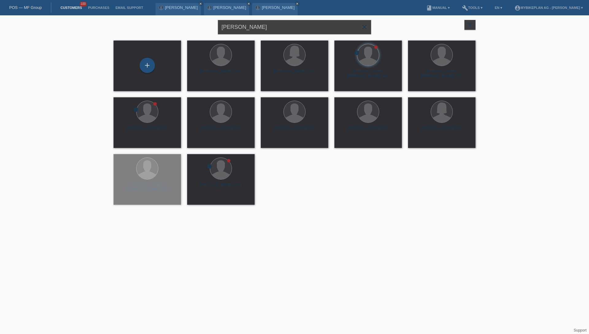
click at [268, 25] on input "[PERSON_NAME]" at bounding box center [294, 27] width 153 height 14
paste input "Arben Arifi"
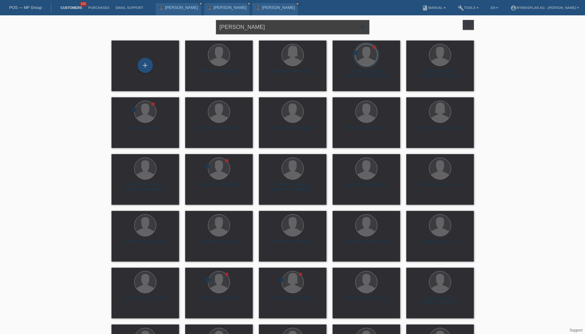
type input "Arben Arifi"
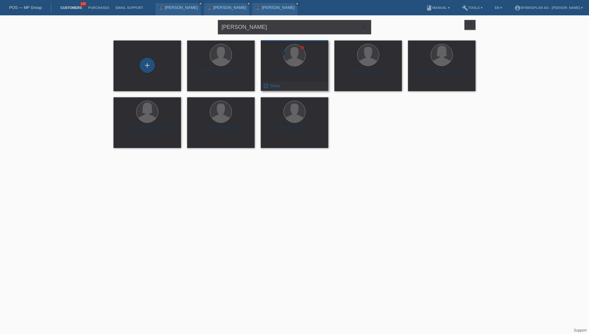
click at [301, 72] on div "Arben Irifi (35)" at bounding box center [295, 74] width 58 height 10
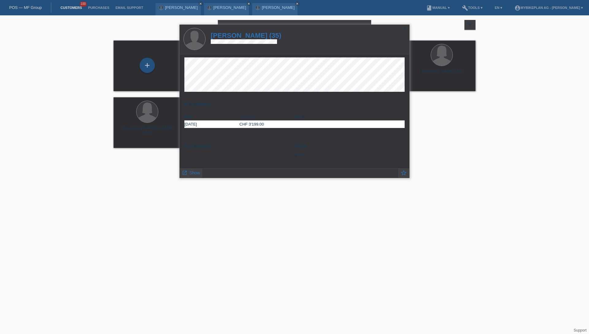
click at [241, 38] on h1 "Arben Irifi (35)" at bounding box center [246, 36] width 71 height 8
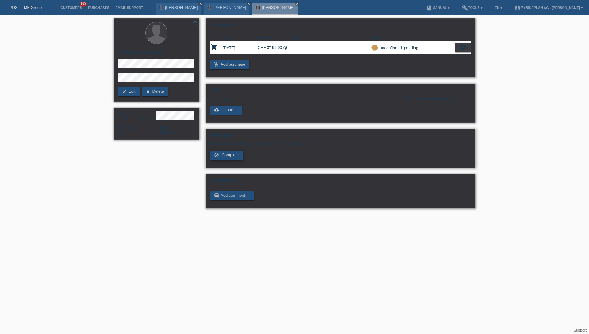
click at [233, 156] on span "Complete" at bounding box center [230, 155] width 17 height 5
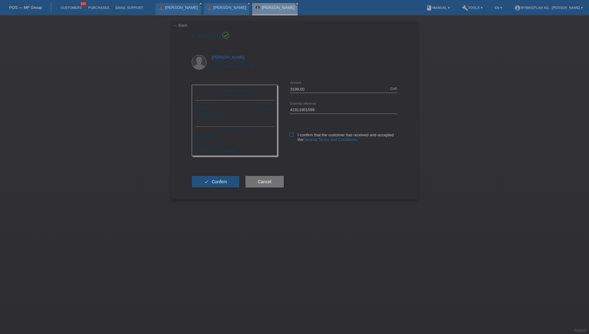
click at [291, 135] on icon at bounding box center [292, 135] width 4 height 4
click at [291, 135] on input "I confirm that the customer has received and accepted the General Terms and Con…" at bounding box center [292, 135] width 4 height 4
checkbox input "true"
click at [226, 180] on span "Confirm" at bounding box center [219, 181] width 15 height 5
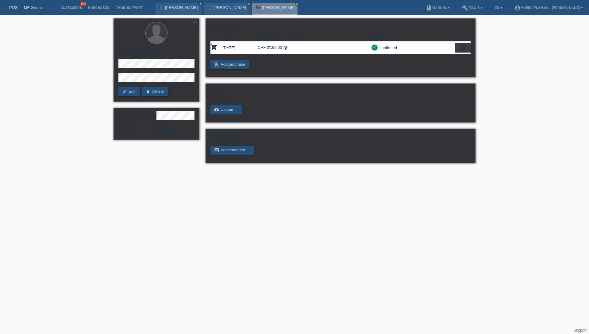
click at [24, 10] on div "POS — MF Group" at bounding box center [25, 7] width 51 height 10
click at [24, 9] on link "POS — MF Group" at bounding box center [25, 7] width 33 height 5
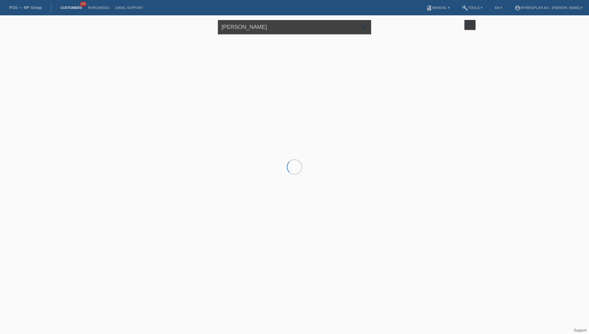
click at [244, 31] on input "[PERSON_NAME]" at bounding box center [294, 27] width 153 height 14
click at [244, 31] on input "Arben Arifi" at bounding box center [294, 27] width 153 height 14
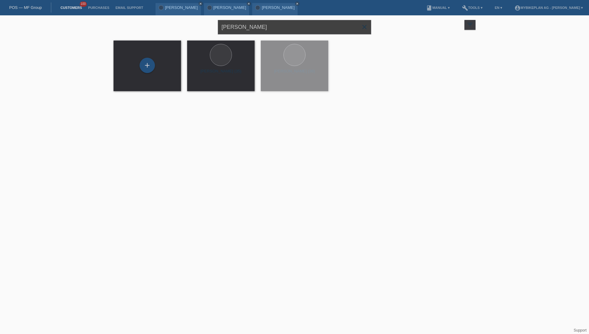
paste input "[PERSON_NAME]"
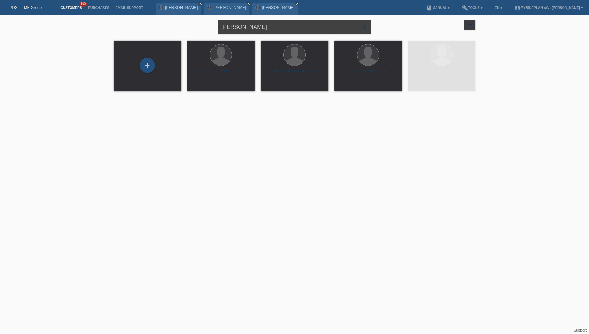
type input "[PERSON_NAME]"
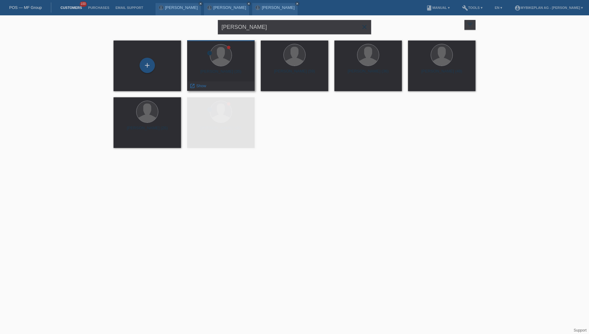
click at [236, 78] on div "Sven Tobler (35)" at bounding box center [221, 74] width 58 height 10
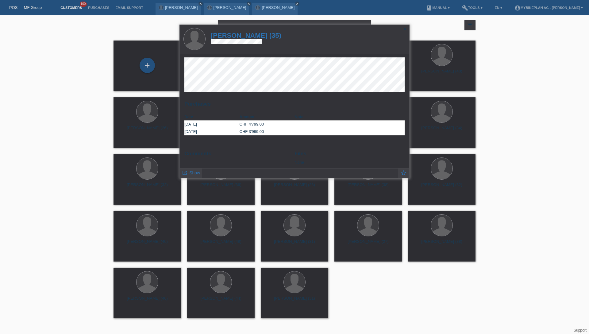
click at [244, 34] on h1 "Sven Tobler (35)" at bounding box center [246, 36] width 71 height 8
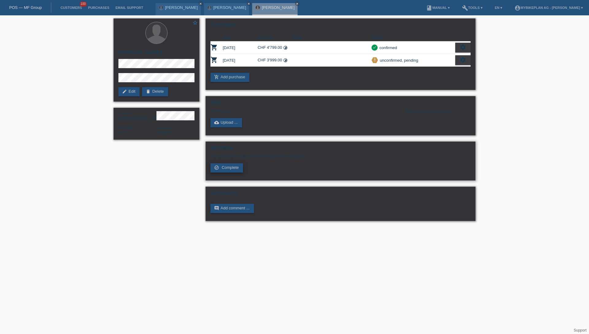
click at [231, 172] on link "check_circle_outline Complete" at bounding box center [226, 167] width 33 height 9
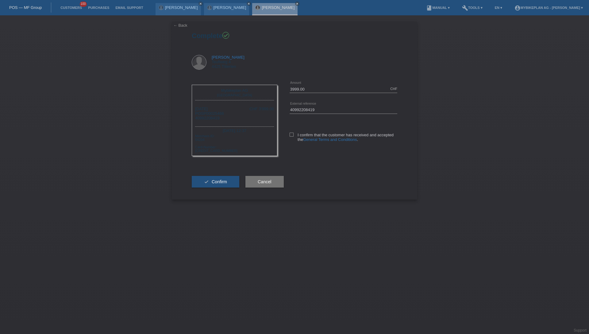
click at [292, 132] on div "I confirm that the customer has received and accepted the General Terms and Con…" at bounding box center [344, 136] width 108 height 32
click at [217, 183] on span "Confirm" at bounding box center [219, 181] width 15 height 5
click at [292, 135] on icon at bounding box center [292, 135] width 4 height 4
click at [292, 135] on input "I confirm that the customer has received and accepted the General Terms and Con…" at bounding box center [292, 135] width 4 height 4
checkbox input "true"
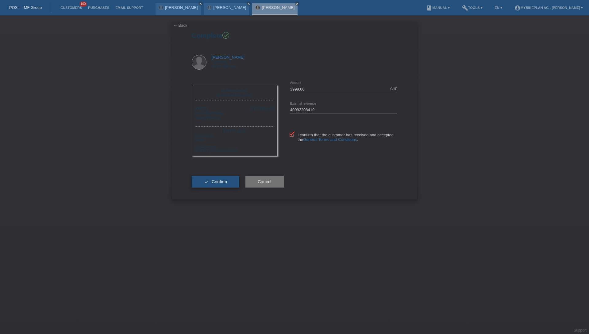
click at [223, 181] on span "Confirm" at bounding box center [219, 181] width 15 height 5
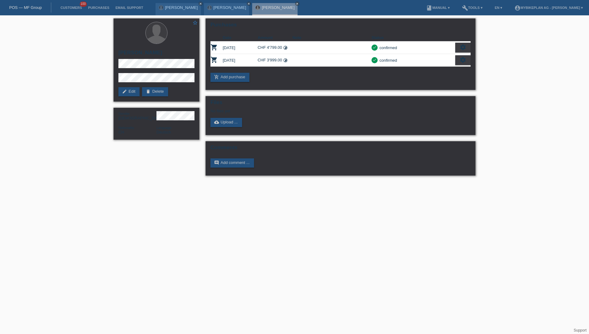
click at [29, 9] on link "POS — MF Group" at bounding box center [25, 7] width 33 height 5
click at [30, 8] on link "POS — MF Group" at bounding box center [25, 7] width 33 height 5
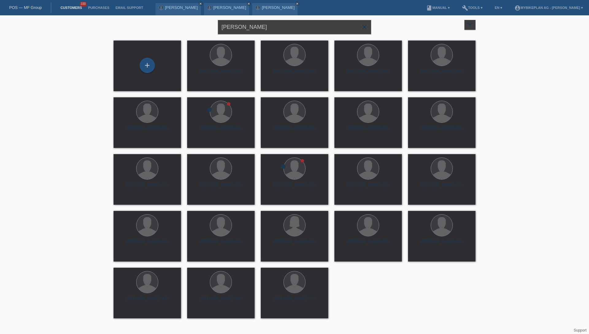
click at [247, 25] on input "[PERSON_NAME]" at bounding box center [294, 27] width 153 height 14
paste input "[PERSON_NAME]"
type input "[PERSON_NAME]"
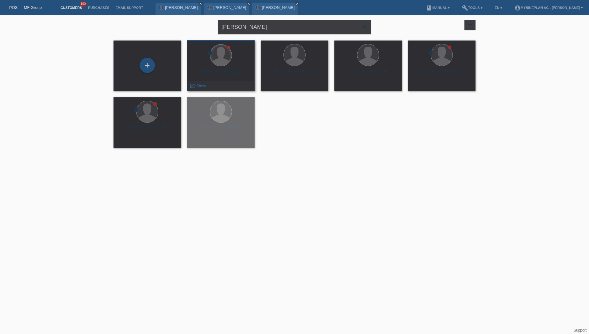
click at [226, 60] on div at bounding box center [220, 54] width 21 height 21
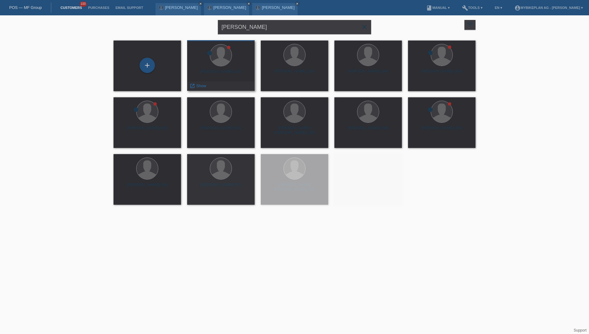
click at [227, 73] on div "Peter Gardo (53)" at bounding box center [221, 74] width 58 height 10
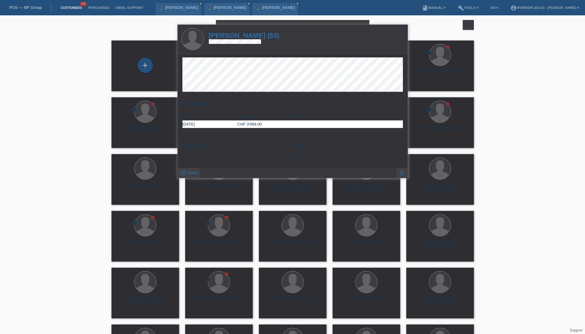
click at [245, 35] on h1 "Peter Gardo (53)" at bounding box center [244, 36] width 71 height 8
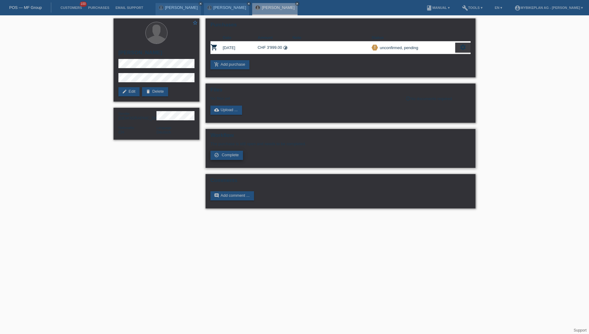
click at [231, 155] on span "Complete" at bounding box center [230, 155] width 17 height 5
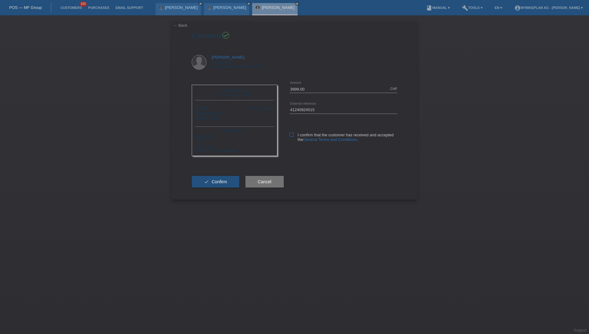
click at [294, 136] on label "I confirm that the customer has received and accepted the General Terms and Con…" at bounding box center [344, 137] width 108 height 9
click at [294, 136] on input "I confirm that the customer has received and accepted the General Terms and Con…" at bounding box center [292, 135] width 4 height 4
checkbox input "true"
click at [216, 178] on button "check Confirm" at bounding box center [216, 182] width 48 height 12
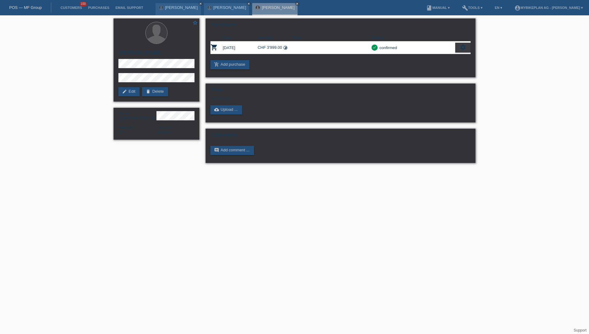
click at [32, 9] on link "POS — MF Group" at bounding box center [25, 7] width 33 height 5
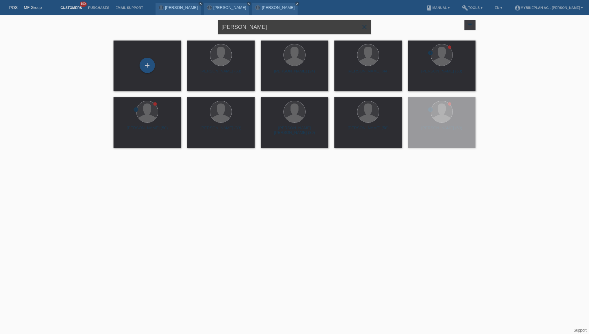
click at [281, 27] on input "[PERSON_NAME]" at bounding box center [294, 27] width 153 height 14
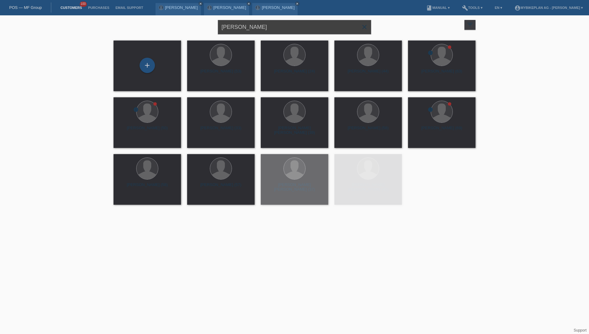
click at [281, 27] on input "[PERSON_NAME]" at bounding box center [294, 27] width 153 height 14
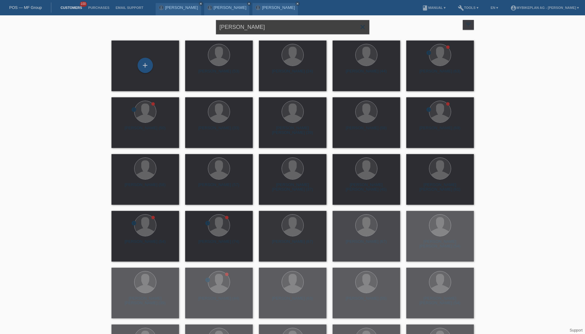
paste input "[PERSON_NAME]"
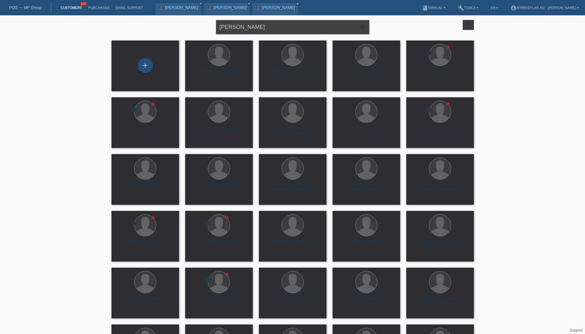
type input "[PERSON_NAME]"
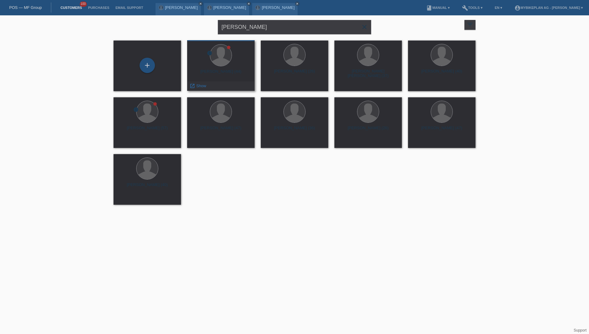
click at [227, 72] on div "Matthias Wehren (44)" at bounding box center [221, 74] width 58 height 10
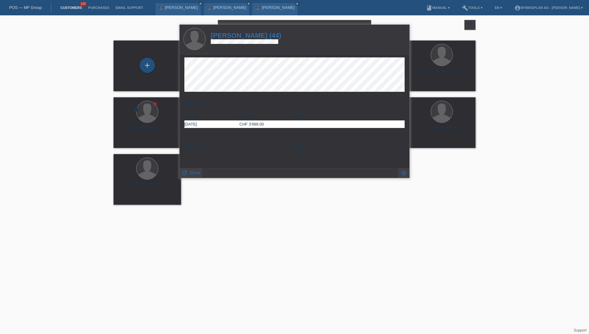
click at [252, 35] on h1 "Matthias Wehren (44)" at bounding box center [246, 36] width 71 height 8
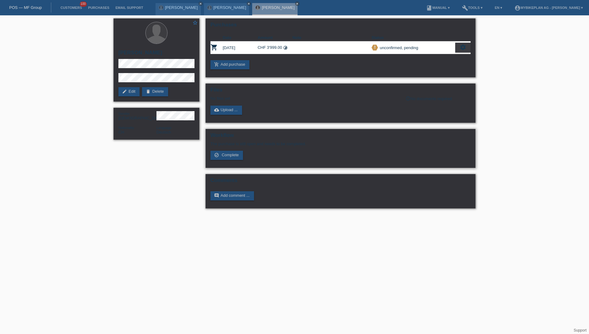
click at [224, 160] on div "Workflow The purchase is still open and needs to be completed. check_circle_out…" at bounding box center [341, 148] width 270 height 39
click at [226, 158] on link "check_circle_outline Complete" at bounding box center [226, 155] width 33 height 9
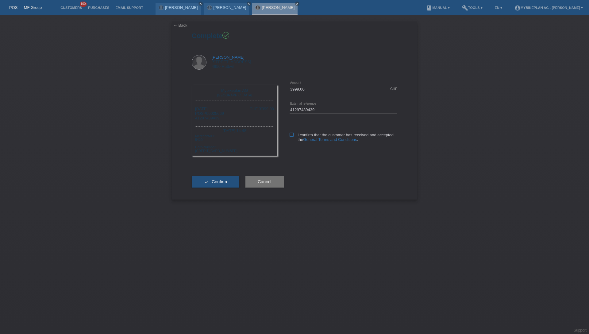
click at [290, 136] on icon at bounding box center [292, 135] width 4 height 4
click at [290, 136] on input "I confirm that the customer has received and accepted the General Terms and Con…" at bounding box center [292, 135] width 4 height 4
checkbox input "true"
click at [210, 185] on button "check Confirm" at bounding box center [216, 182] width 48 height 12
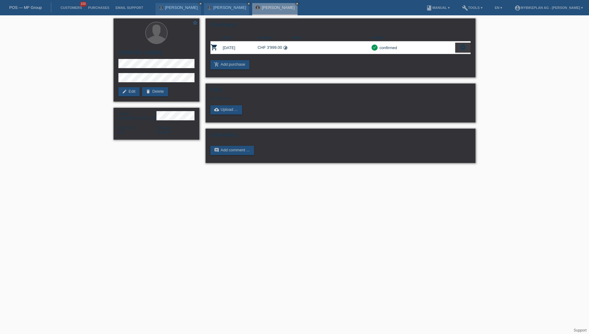
click at [30, 8] on link "POS — MF Group" at bounding box center [25, 7] width 33 height 5
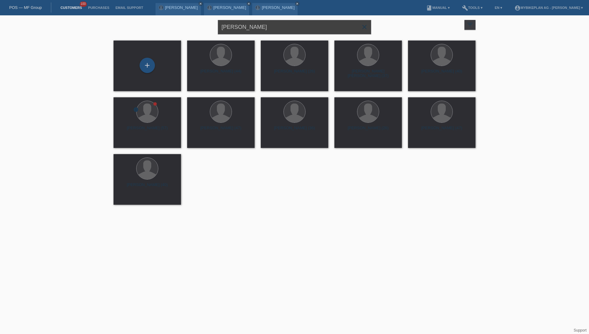
click at [270, 28] on input "[PERSON_NAME]" at bounding box center [294, 27] width 153 height 14
paste input "[PERSON_NAME]"
type input "Freddy Feierabend"
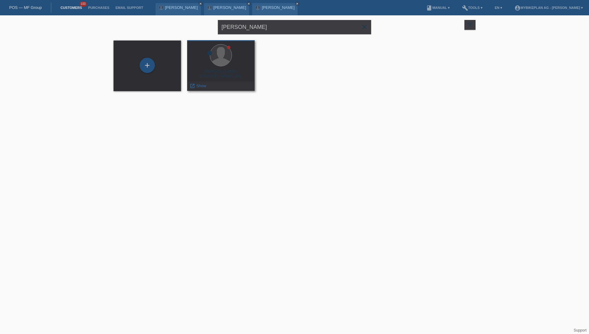
click at [230, 70] on div "Freddy Orlando Feierabend (35)" at bounding box center [221, 74] width 58 height 10
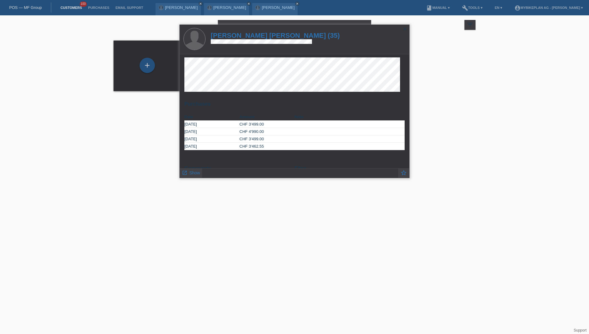
click at [259, 38] on h1 "Freddy Orlando Feierabend (35)" at bounding box center [275, 36] width 129 height 8
click at [259, 36] on h1 "Freddy Orlando Feierabend (35)" at bounding box center [275, 36] width 129 height 8
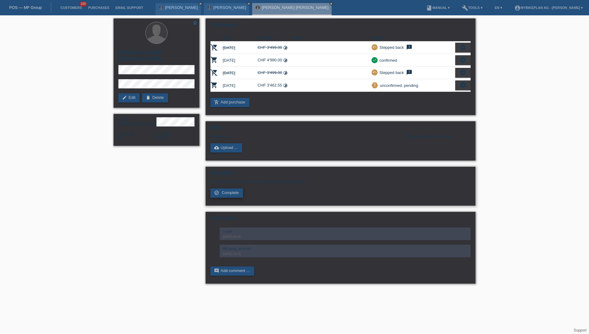
click at [227, 194] on span "Complete" at bounding box center [230, 192] width 17 height 5
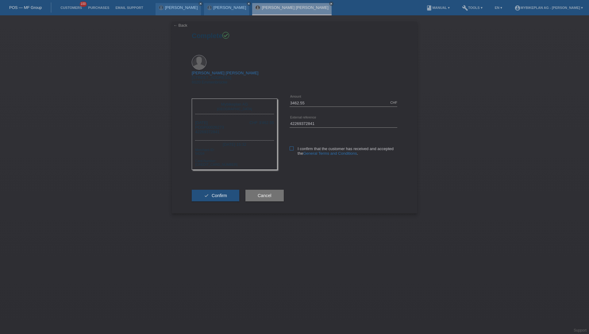
click at [292, 146] on icon at bounding box center [292, 148] width 4 height 4
click at [292, 146] on input "I confirm that the customer has received and accepted the General Terms and Con…" at bounding box center [292, 148] width 4 height 4
checkbox input "true"
click at [197, 190] on button "check Confirm" at bounding box center [216, 196] width 48 height 12
